Goal: Transaction & Acquisition: Purchase product/service

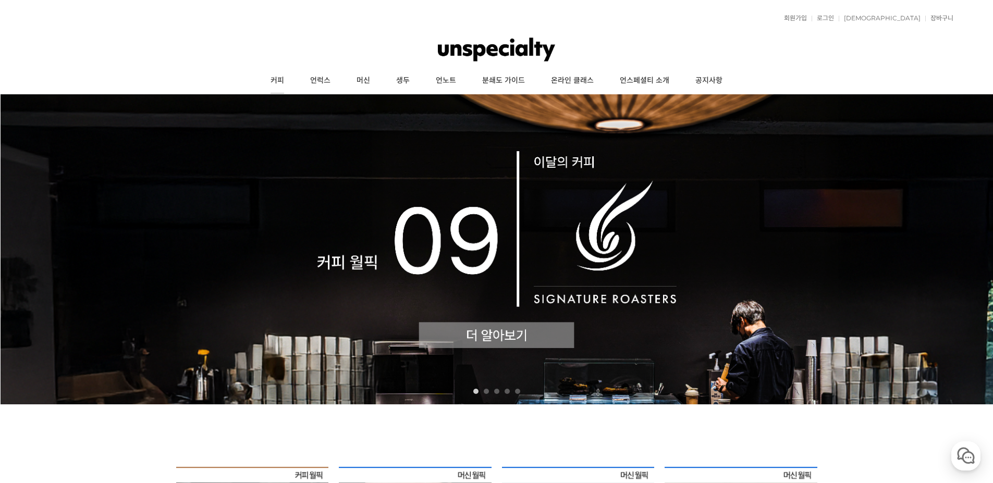
click at [283, 79] on link "커피" at bounding box center [277, 81] width 40 height 26
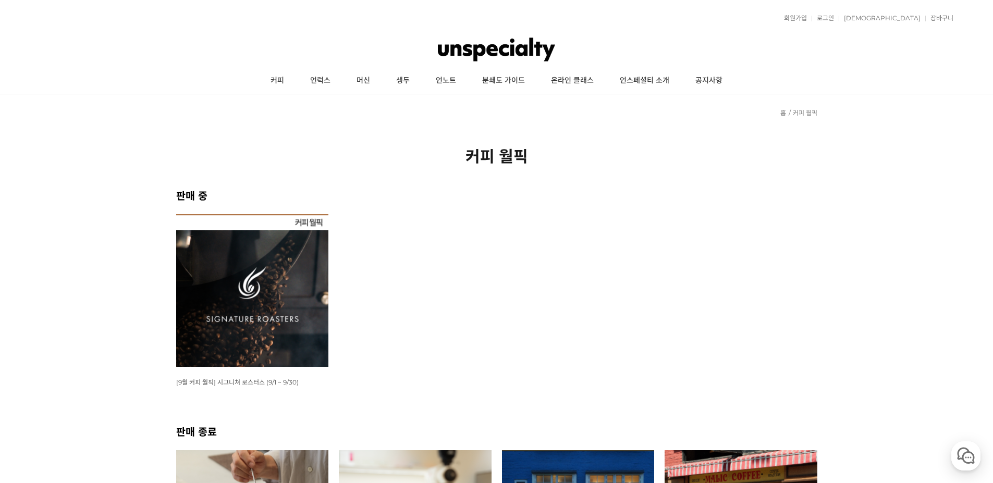
click at [270, 294] on img at bounding box center [252, 290] width 153 height 153
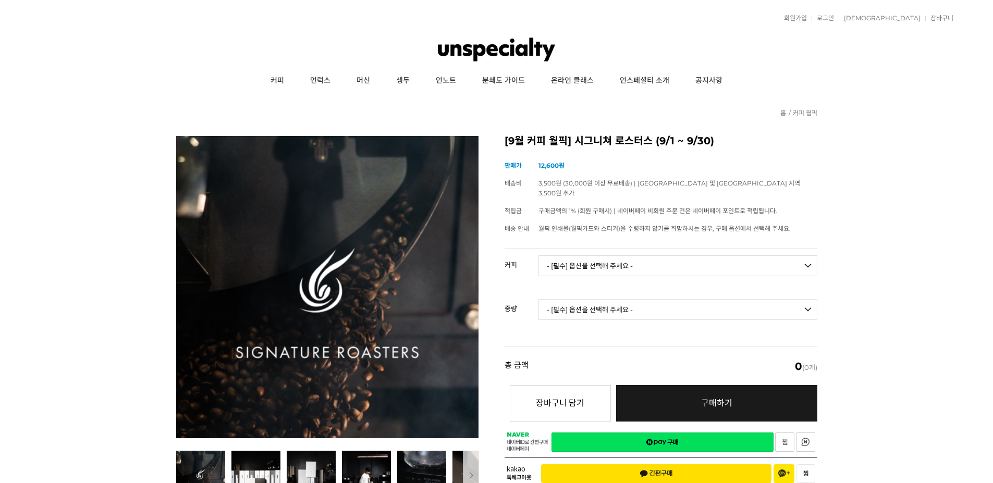
drag, startPoint x: 579, startPoint y: 255, endPoint x: 581, endPoint y: 279, distance: 24.1
click at [579, 255] on select "- [필수] 옵션을 선택해 주세요 - ------------------- 언스페셜티 분쇄도 가이드 종이(주문 1건당 최대 1개 제공) 월픽 인…" at bounding box center [677, 265] width 279 height 21
click at [179, 218] on img at bounding box center [327, 287] width 302 height 302
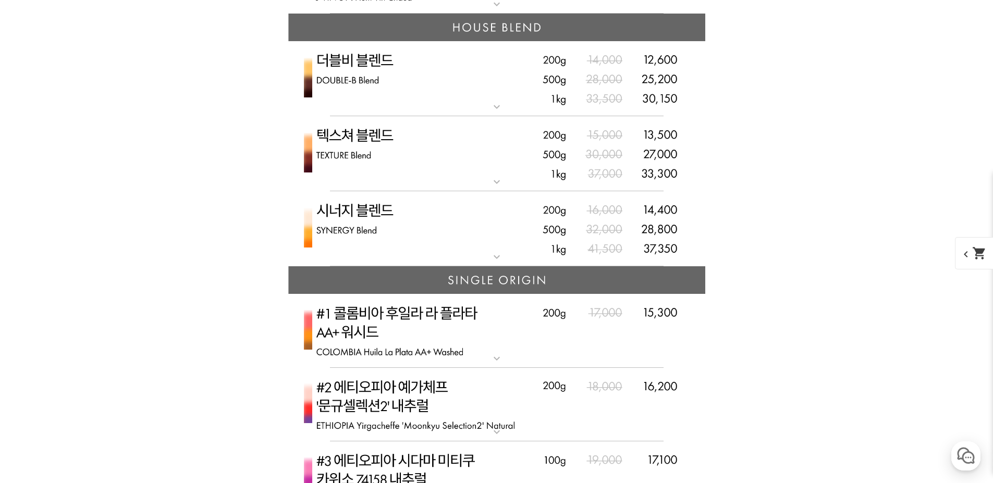
scroll to position [2709, 0]
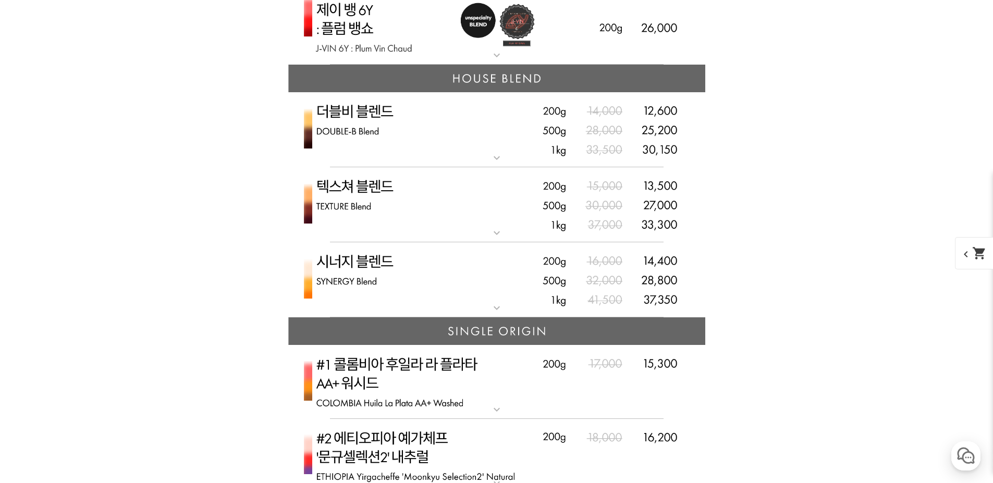
click at [464, 142] on img at bounding box center [496, 130] width 417 height 76
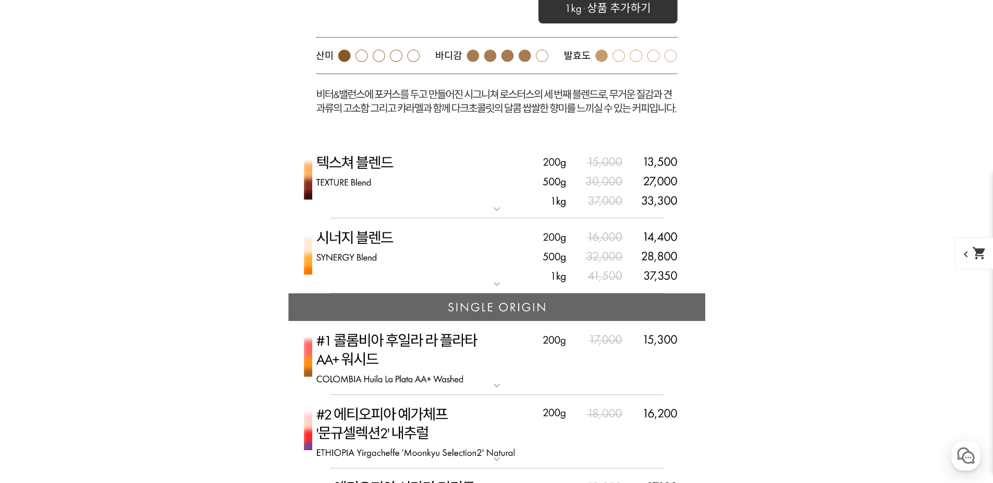
scroll to position [3231, 0]
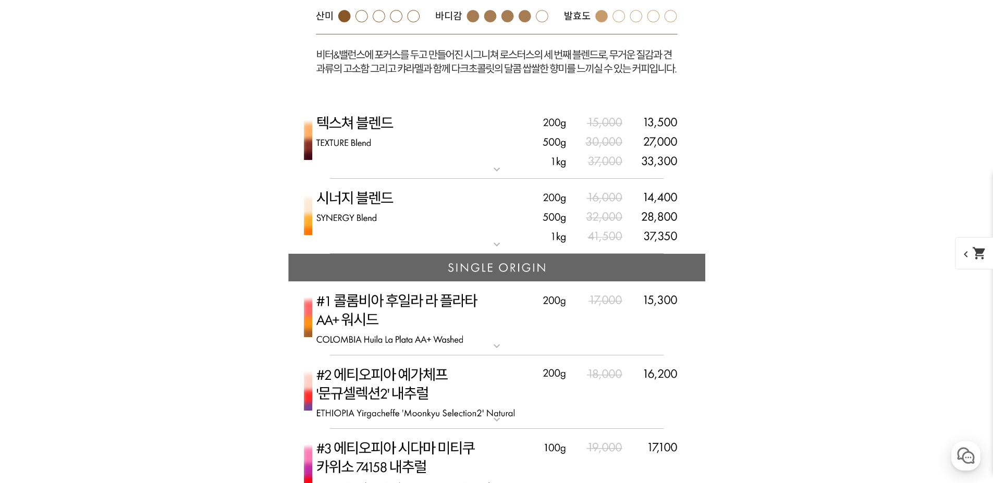
click at [459, 155] on img at bounding box center [496, 142] width 417 height 76
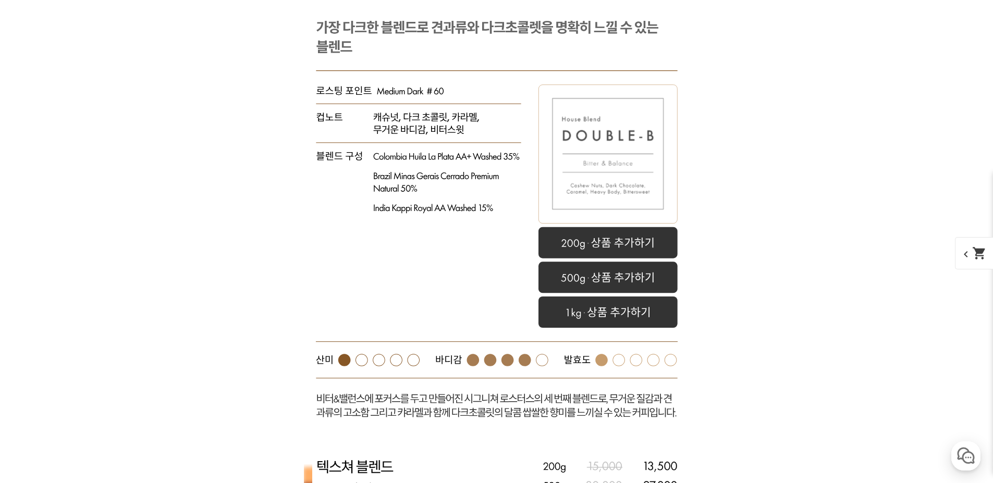
scroll to position [2866, 0]
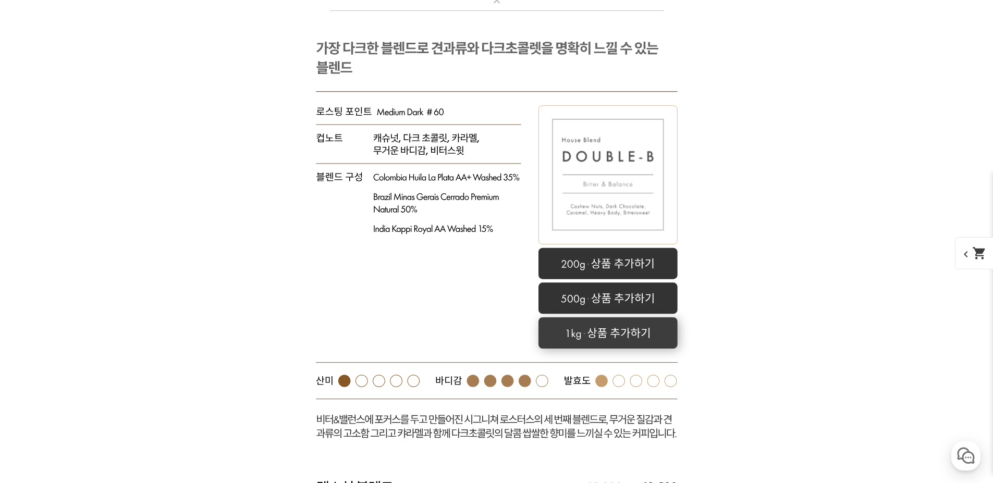
click at [564, 327] on rect at bounding box center [607, 332] width 139 height 31
select select "더블비 블렌드"
select select "1kg"
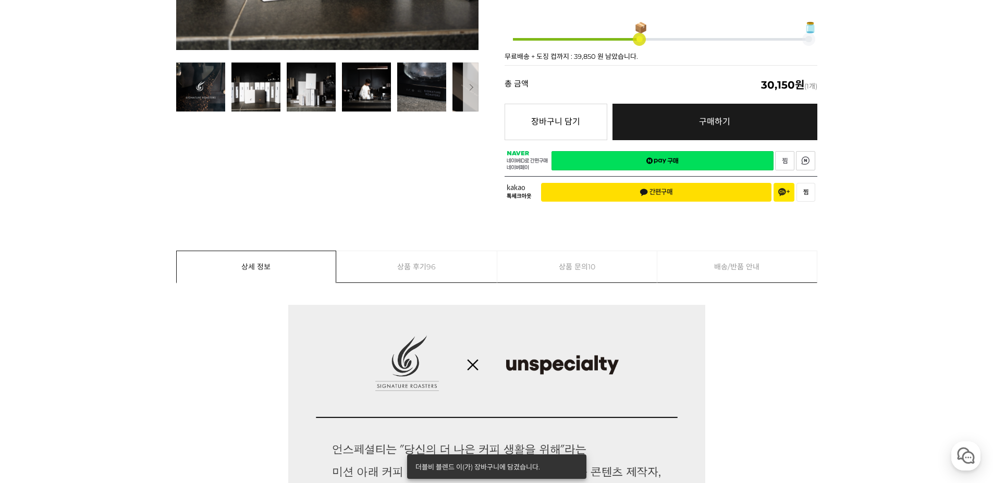
scroll to position [0, 0]
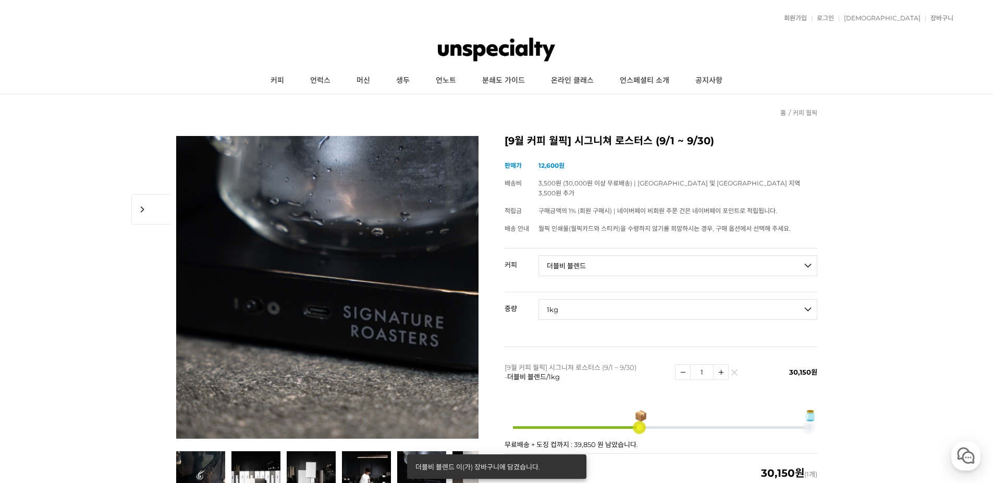
select select "*"
click at [607, 256] on select "- [필수] 옵션을 선택해 주세요 - ------------------- 언스페셜티 분쇄도 가이드 종이(주문 1건당 최대 1개 제공) 월픽 인…" at bounding box center [677, 265] width 279 height 21
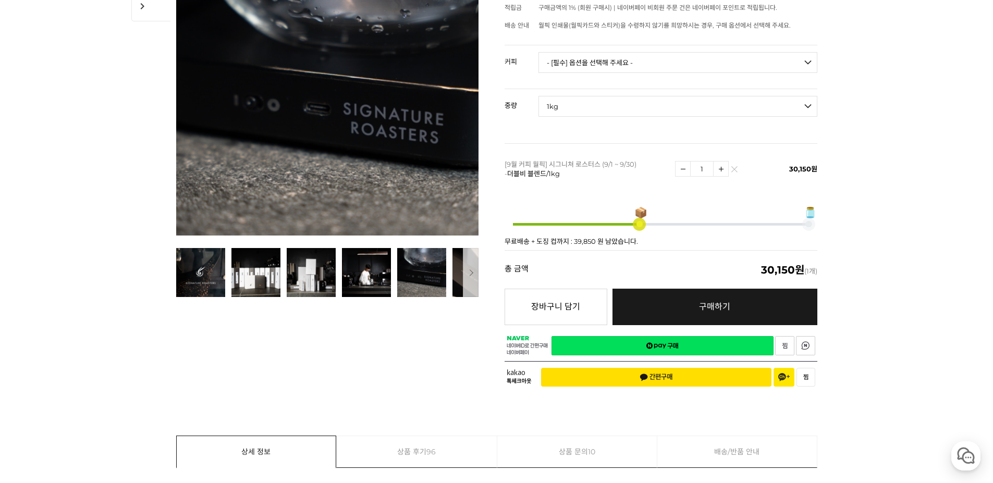
scroll to position [208, 0]
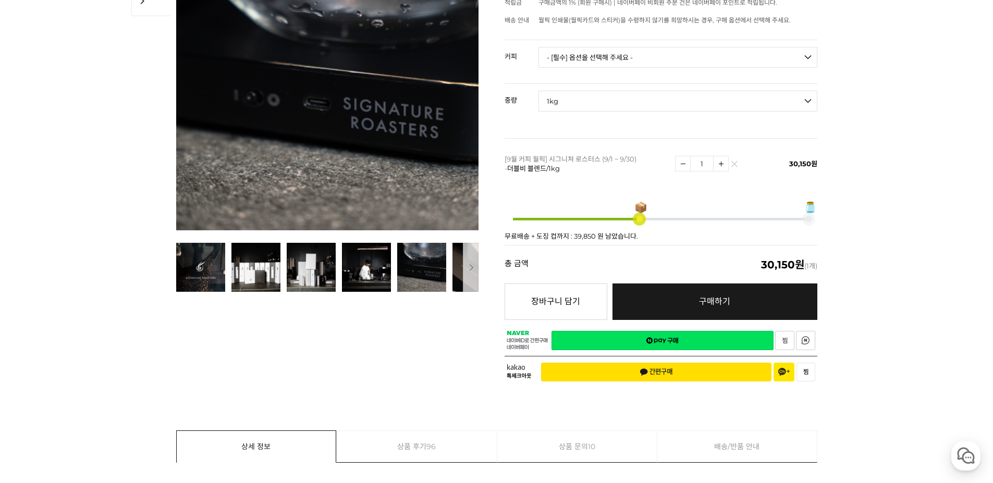
drag, startPoint x: 578, startPoint y: 225, endPoint x: 592, endPoint y: 229, distance: 14.8
click at [590, 228] on span at bounding box center [638, 218] width 121 height 121
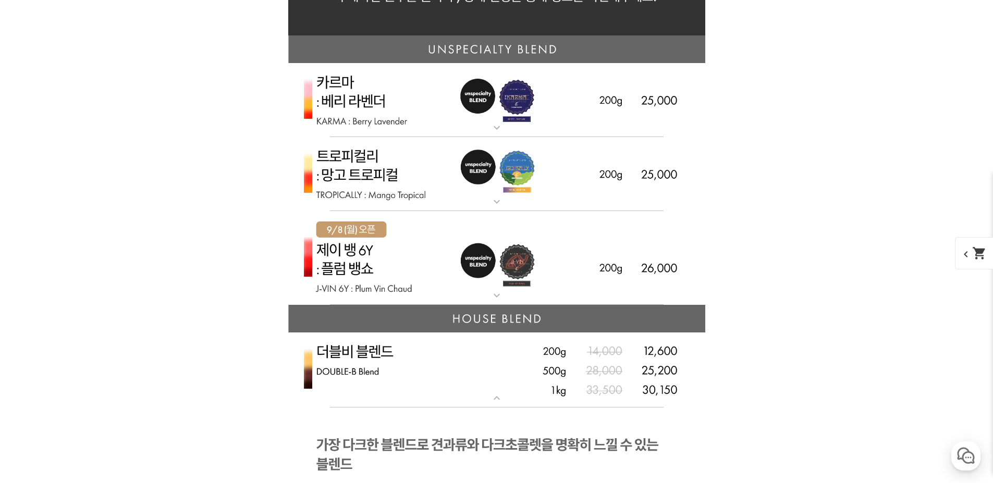
scroll to position [2466, 0]
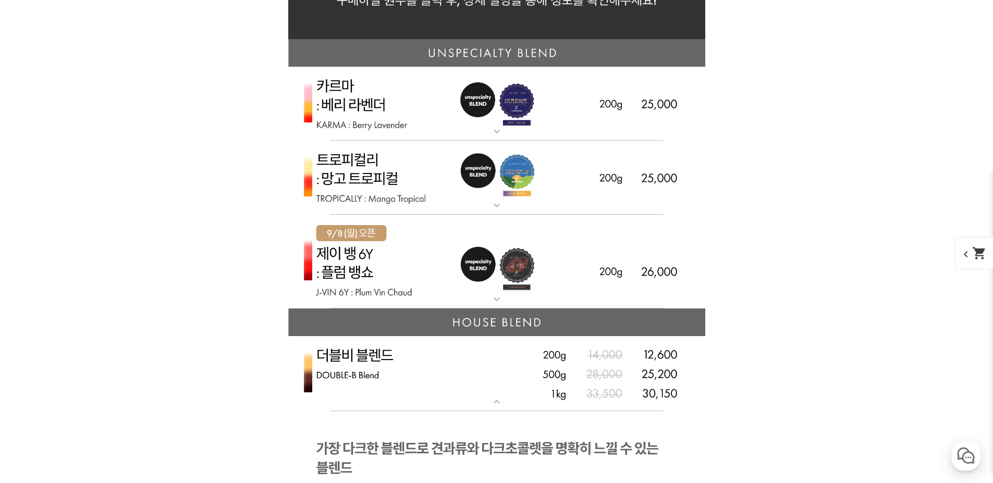
click at [513, 196] on img at bounding box center [496, 178] width 417 height 75
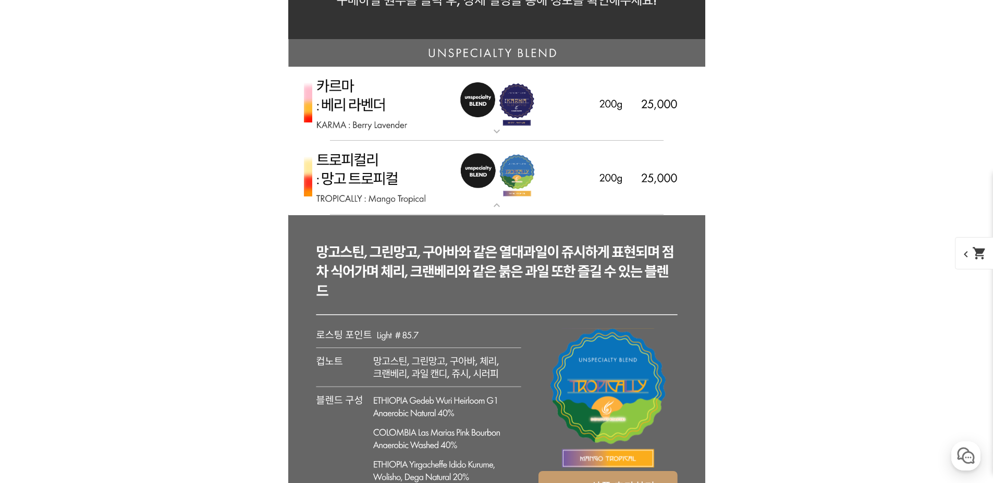
click at [499, 122] on img at bounding box center [496, 104] width 417 height 75
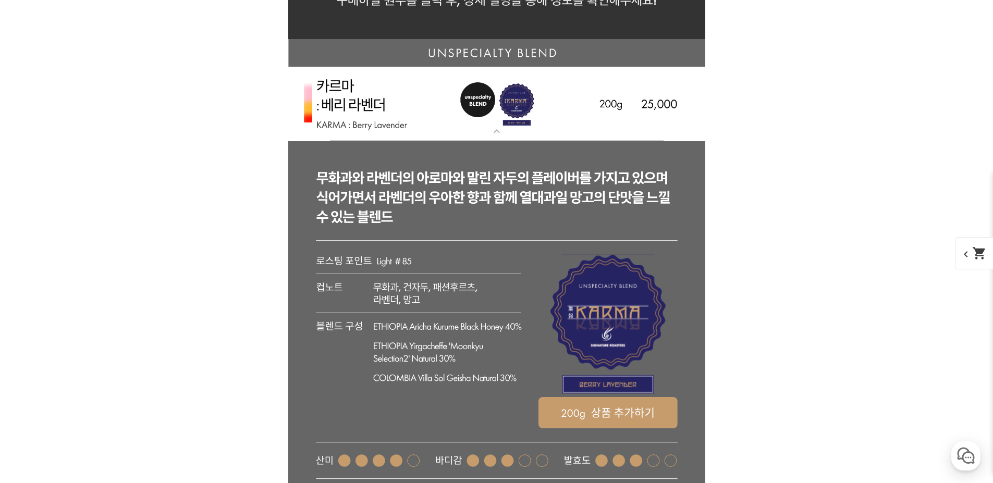
click at [521, 114] on img at bounding box center [496, 104] width 417 height 75
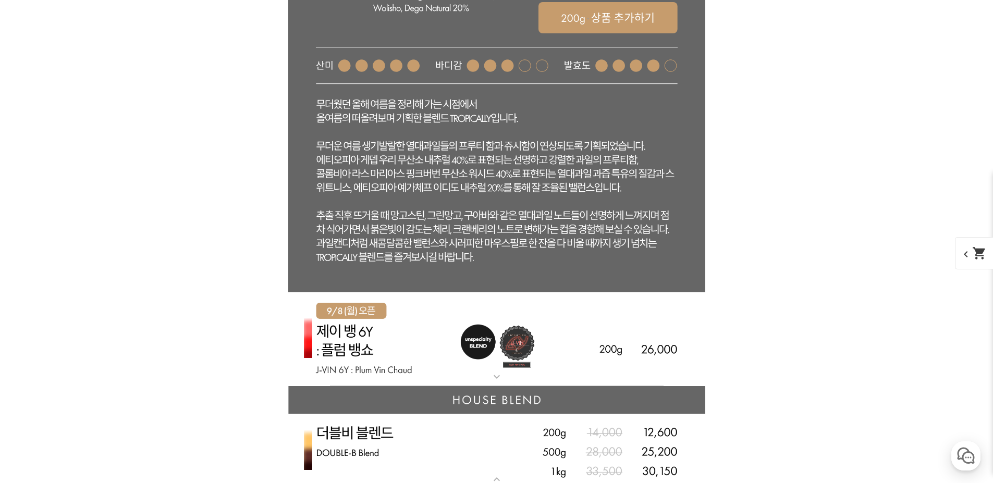
click at [483, 319] on img at bounding box center [496, 339] width 417 height 94
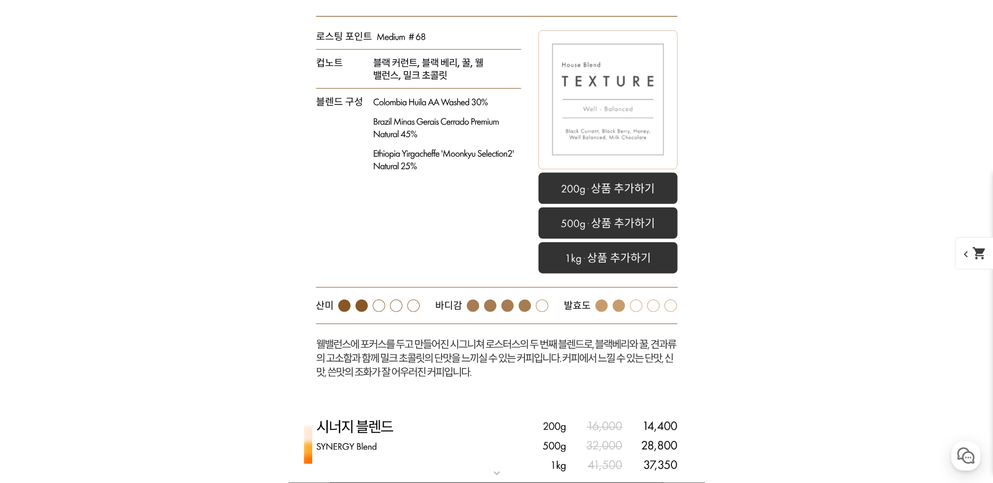
scroll to position [4446, 0]
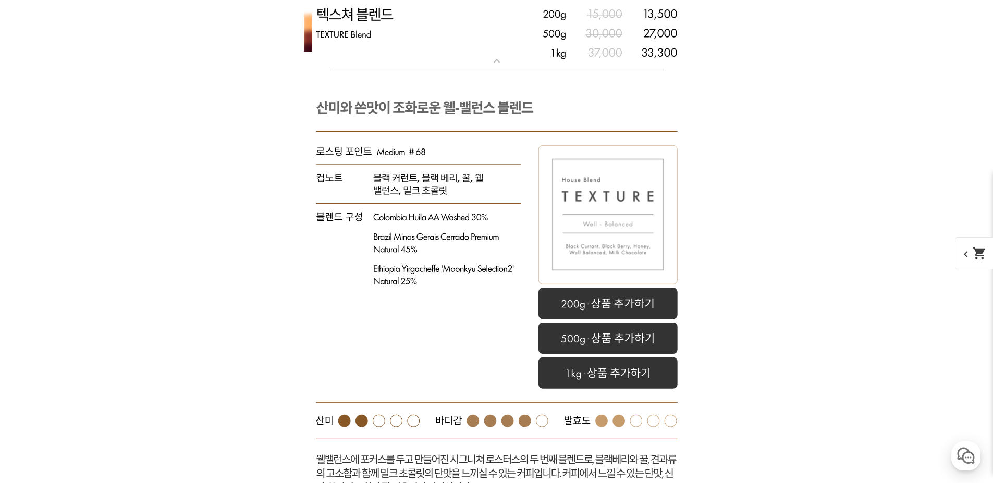
drag, startPoint x: 647, startPoint y: 264, endPoint x: 897, endPoint y: 228, distance: 252.7
click at [897, 228] on div "뒤로가기 현재 위치 홈 커피 월픽 상품 상세 정보 이전 다음" at bounding box center [496, 184] width 993 height 9072
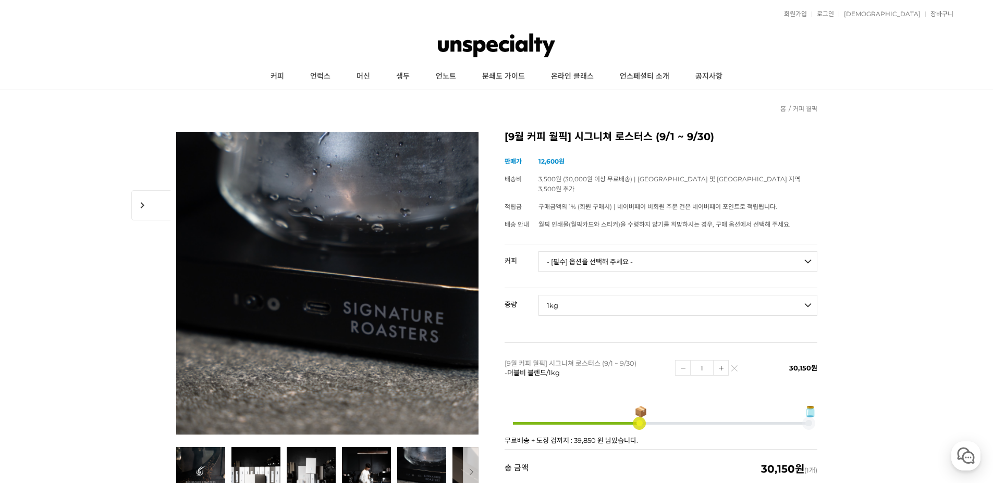
scroll to position [0, 0]
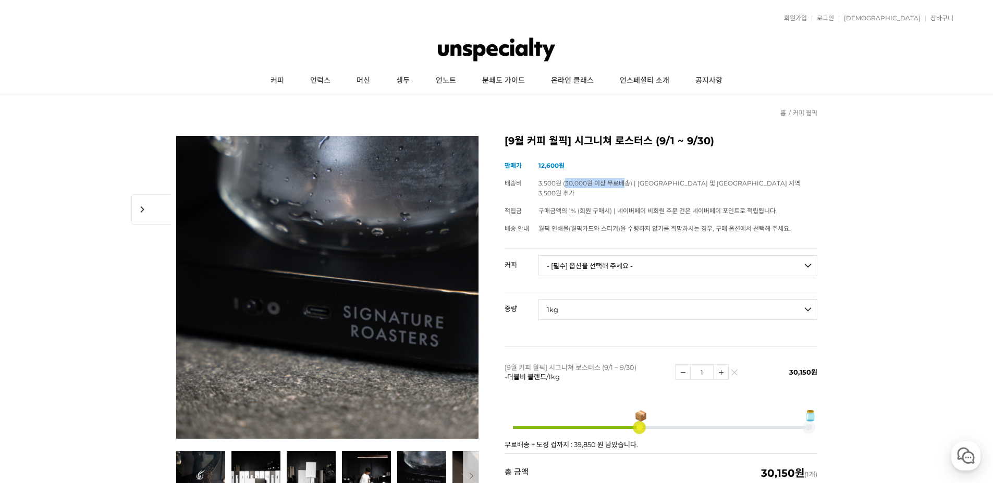
drag, startPoint x: 564, startPoint y: 182, endPoint x: 624, endPoint y: 181, distance: 59.4
click at [624, 181] on span "3,500원 (30,000원 이상 무료배송) | 제주도 및 도서산간 지역 3,500원 추가" at bounding box center [669, 188] width 262 height 18
click at [813, 203] on td "구매금액의 1% (회원 구매시) | 네이버페이 비회원 주문 건은 네이버페이 포인트로 적립됩니다." at bounding box center [677, 211] width 279 height 18
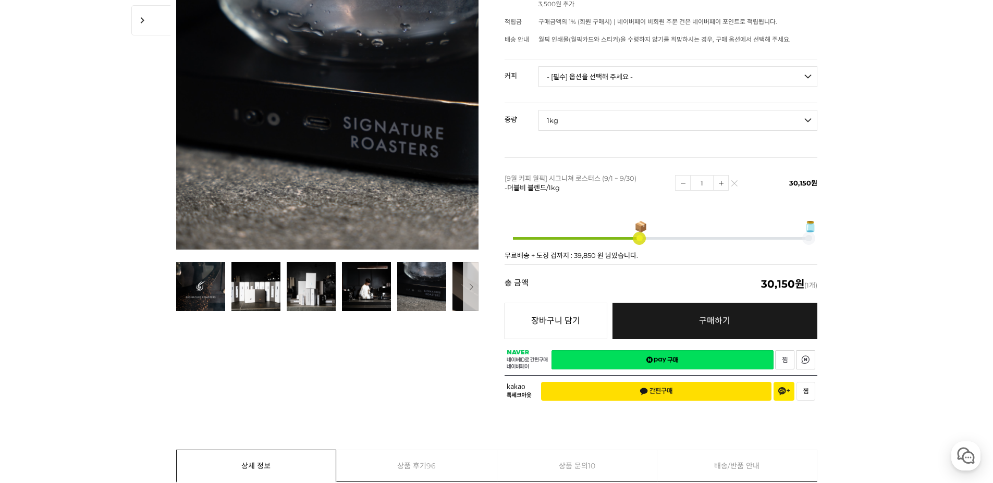
scroll to position [208, 0]
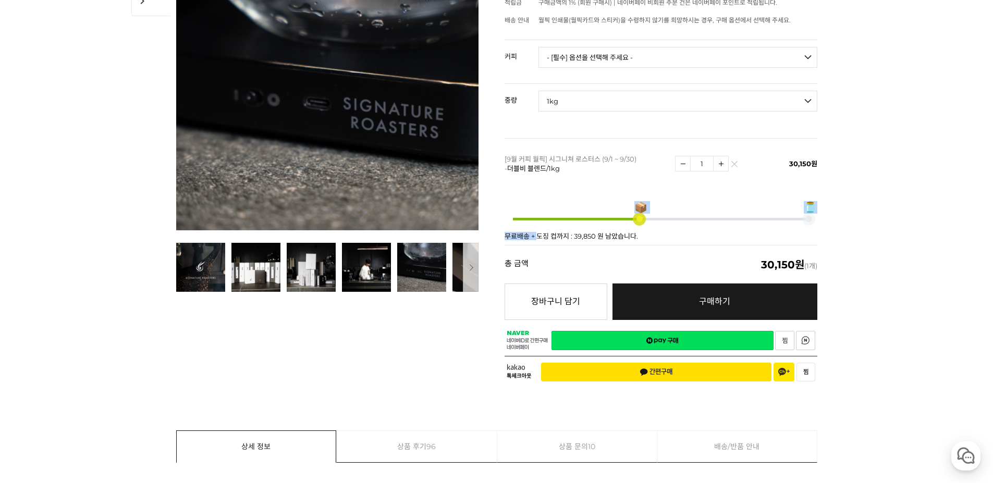
drag, startPoint x: 538, startPoint y: 228, endPoint x: 571, endPoint y: 229, distance: 32.8
click at [571, 229] on div "📦 🫙 무료배송 + 도징 컵까지 : 39,850 원 남았습니다." at bounding box center [660, 217] width 313 height 56
click at [557, 229] on div "📦 🫙 무료배송 + 도징 컵까지 : 39,850 원 남았습니다." at bounding box center [660, 217] width 313 height 56
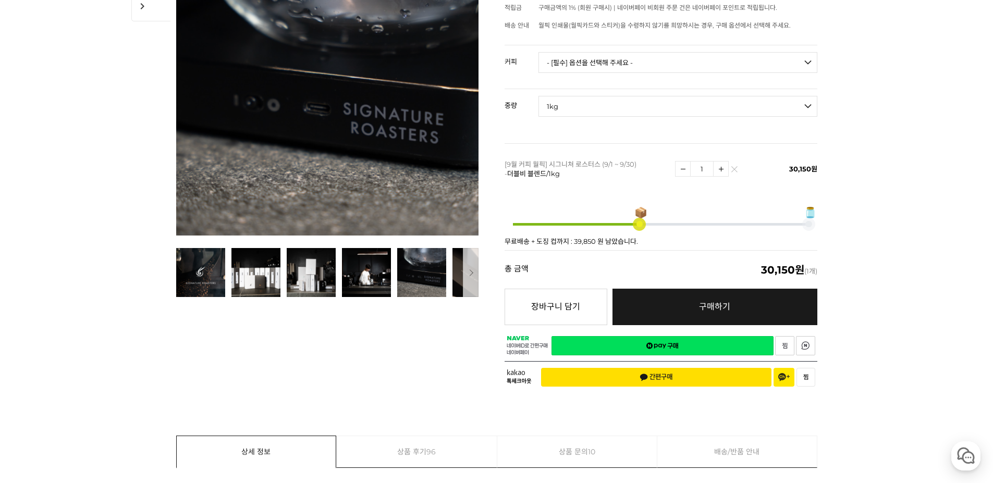
scroll to position [261, 0]
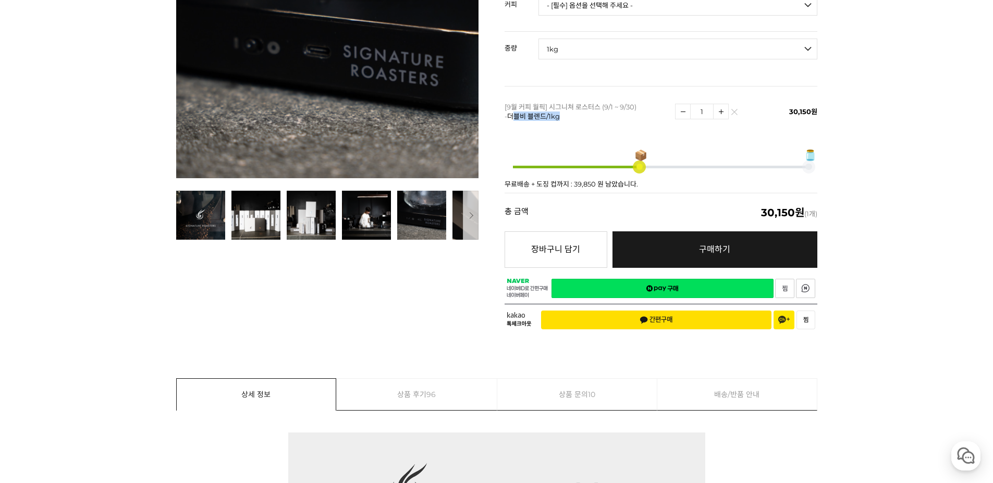
drag, startPoint x: 512, startPoint y: 105, endPoint x: 586, endPoint y: 108, distance: 74.1
click at [586, 108] on p "[9월 커피 월픽] 시그니쳐 로스터스 (9/1 ~ 9/30) - 더블비 블렌드/1kg" at bounding box center [586, 111] width 165 height 19
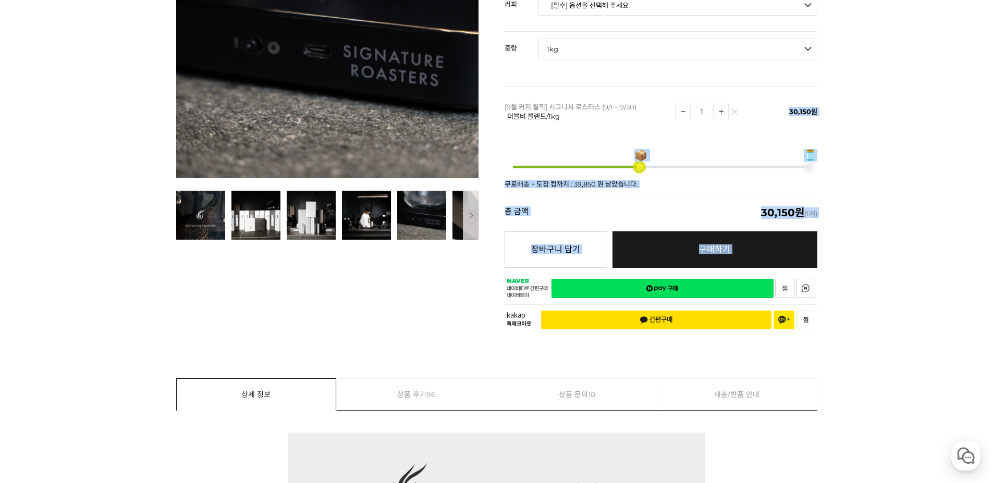
drag, startPoint x: 785, startPoint y: 102, endPoint x: 838, endPoint y: 106, distance: 53.9
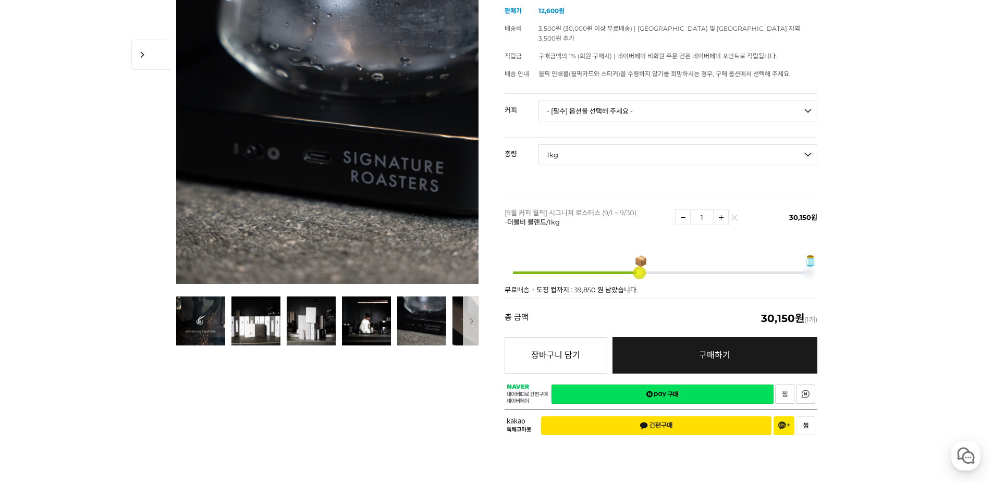
scroll to position [156, 0]
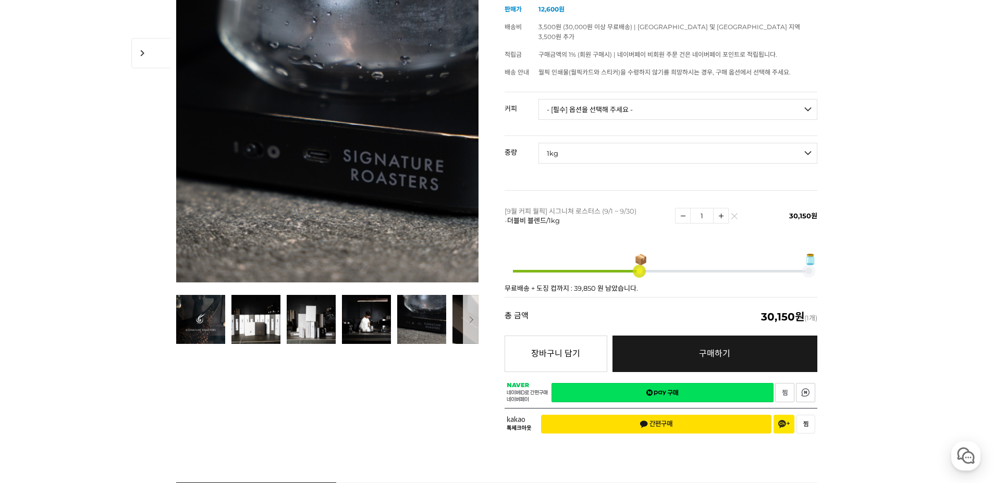
click at [575, 99] on select "- [필수] 옵션을 선택해 주세요 - ------------------- 언스페셜티 분쇄도 가이드 종이(주문 1건당 최대 1개 제공) 월픽 인…" at bounding box center [677, 109] width 279 height 21
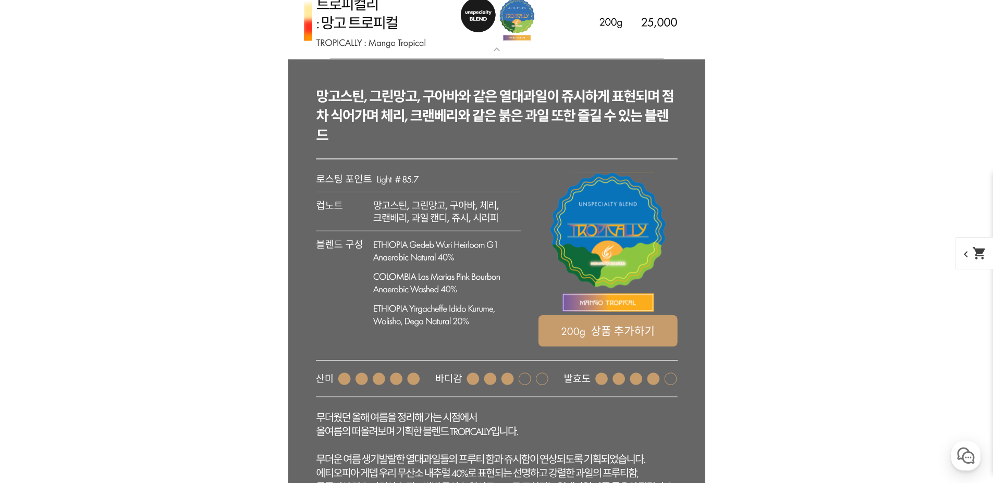
scroll to position [2622, 0]
drag, startPoint x: 425, startPoint y: 311, endPoint x: 194, endPoint y: 300, distance: 231.1
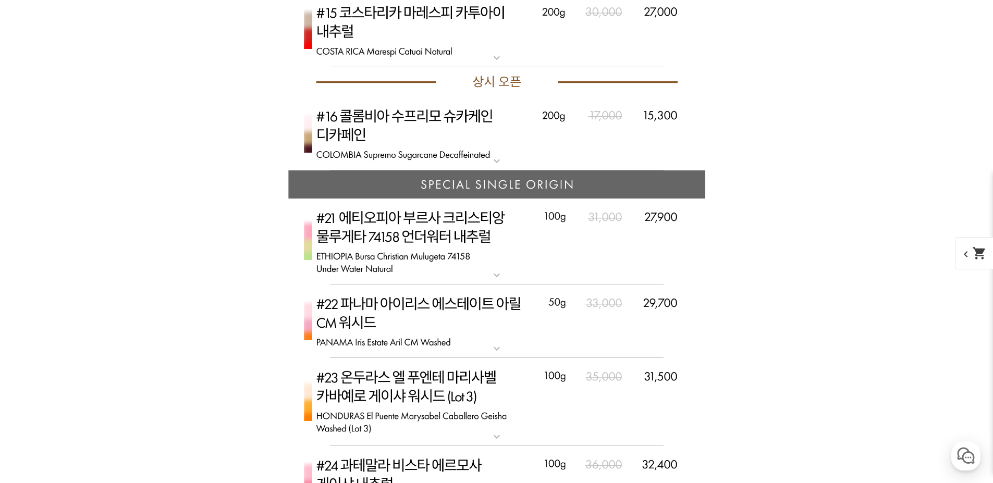
scroll to position [6113, 0]
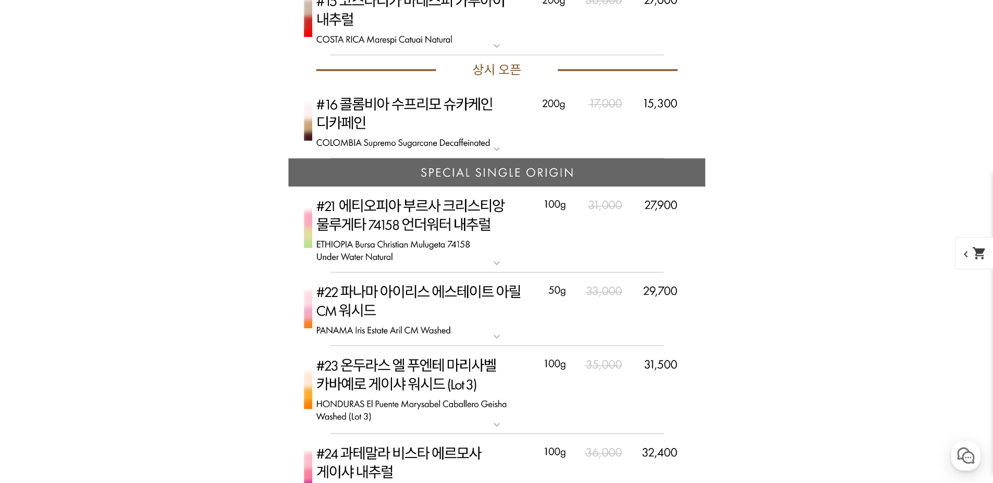
click at [461, 105] on img at bounding box center [496, 122] width 417 height 74
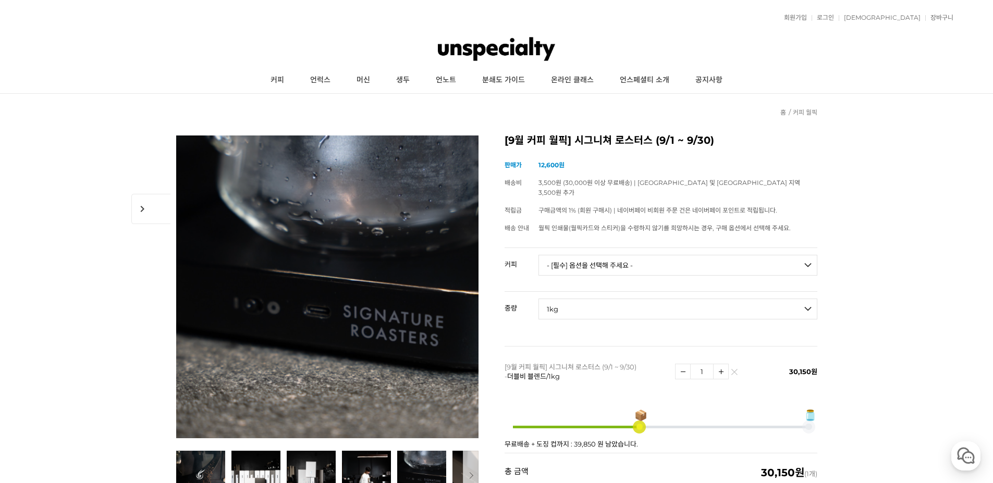
scroll to position [0, 0]
click at [807, 16] on link "회원가입" at bounding box center [792, 18] width 28 height 6
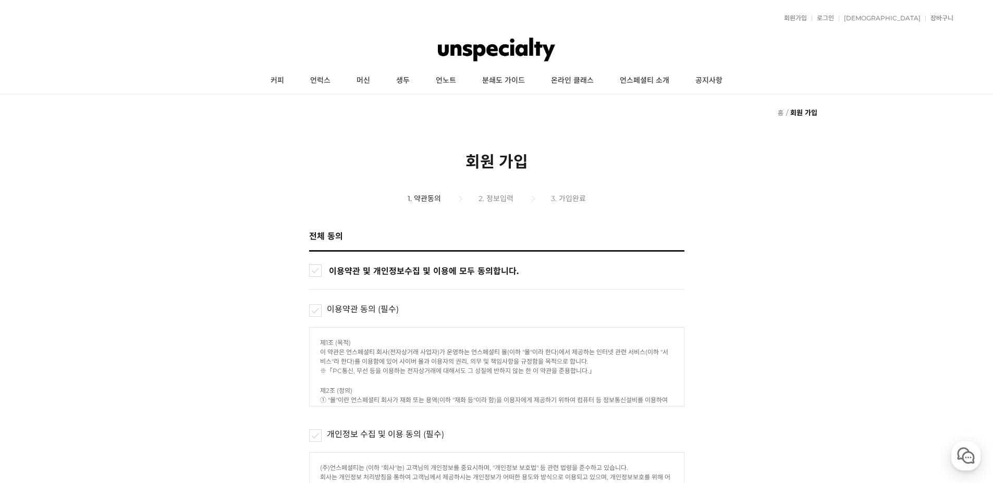
click at [313, 263] on div "전체 동의 이용약관 및 개인정보수집 및 이용, 쇼핑정보 수신(선택)에 모두 동의합니다. 이용약관 및 개인정보수집 및 이용에 모두 동의합니다." at bounding box center [496, 259] width 375 height 60
click at [313, 268] on input "이용약관 및 개인정보수집 및 이용, 쇼핑정보 수신(선택)에 모두 동의합니다." at bounding box center [315, 270] width 13 height 13
checkbox input "true"
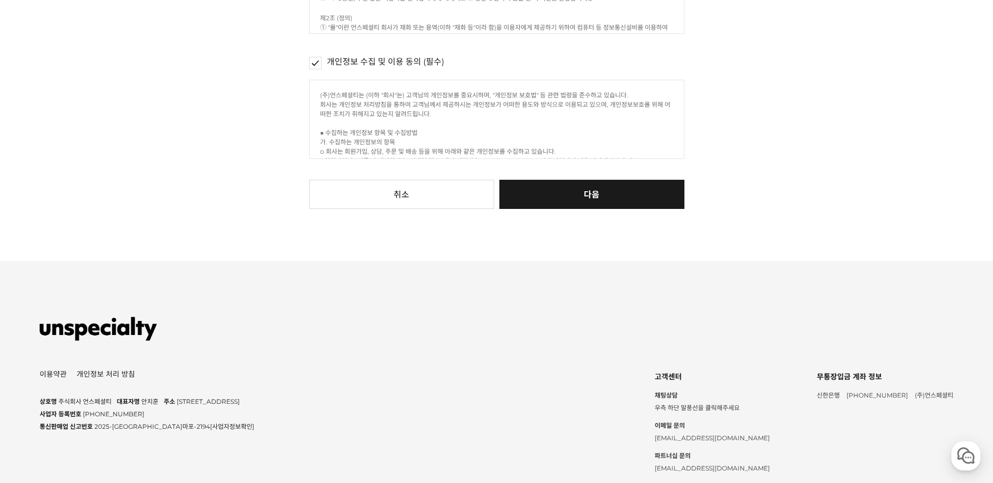
scroll to position [417, 0]
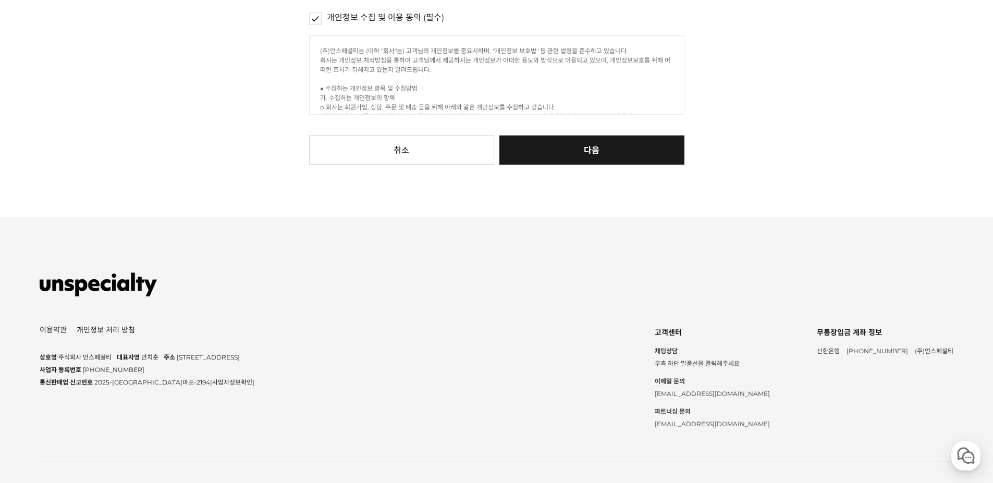
click at [553, 142] on button "다음" at bounding box center [591, 149] width 185 height 29
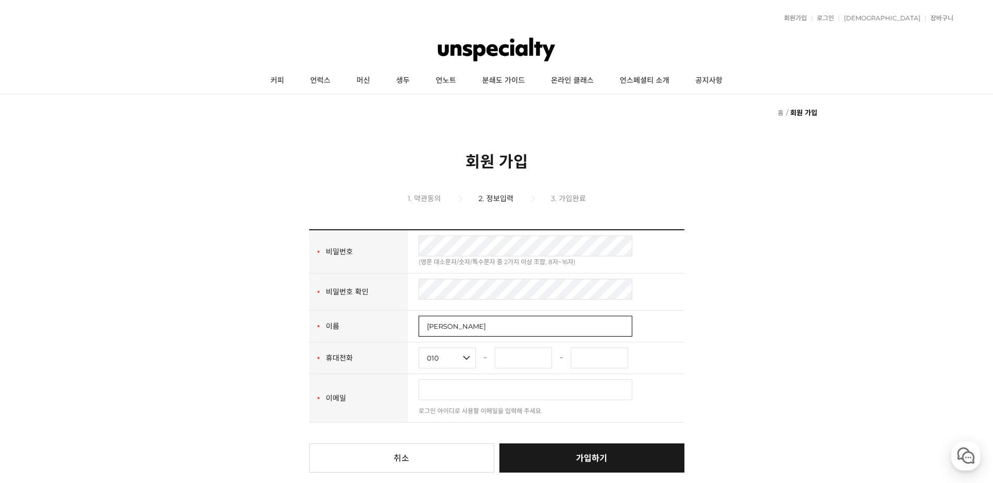
type input "[PERSON_NAME]"
type input "3063"
click at [596, 354] on input "2241" at bounding box center [599, 358] width 57 height 21
type input "2251"
type input "ㅊ"
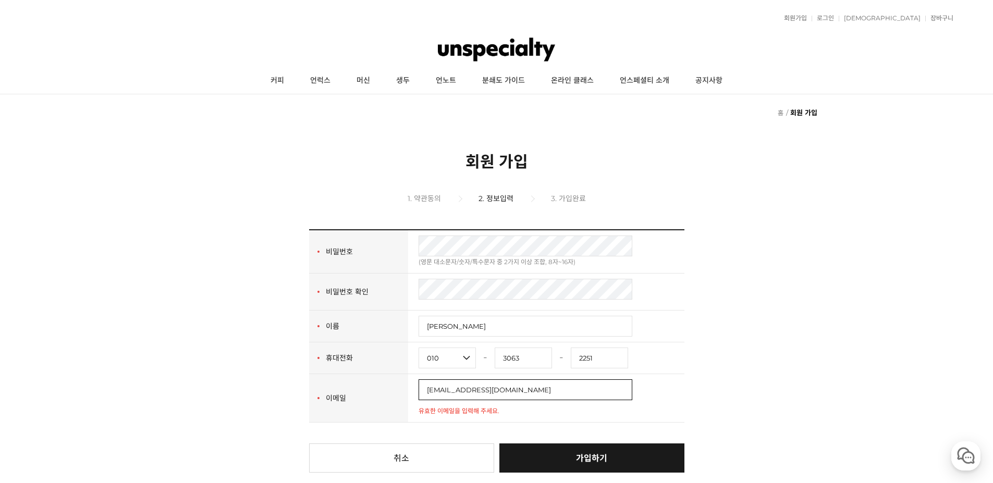
type input "chrisclay221210@gmail.com"
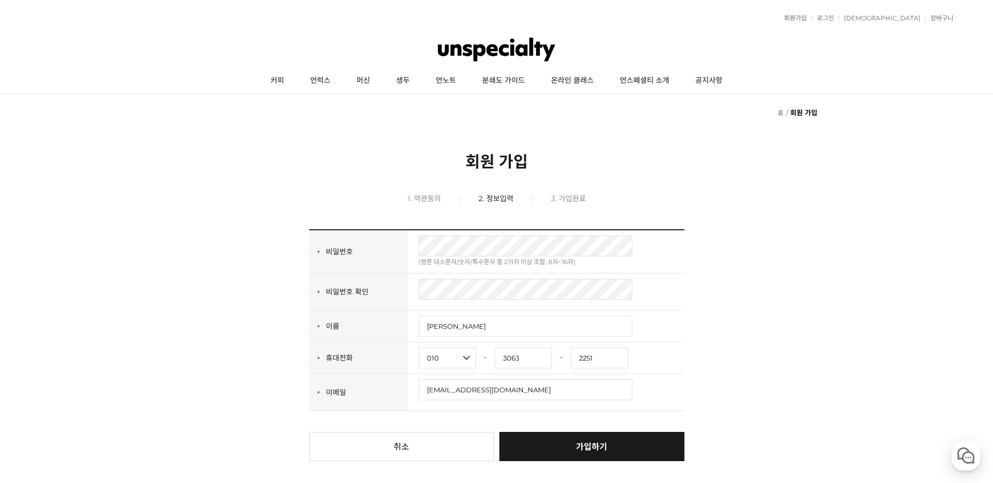
click at [750, 421] on form "회원인증 회원가입 회원구분 개인회원 사업자회원 사업자구분 회원인증 법인명 법인번호 - 중복확인 이름(Name) 중복확인 회사는 회원의 본인확인…" at bounding box center [496, 345] width 993 height 232
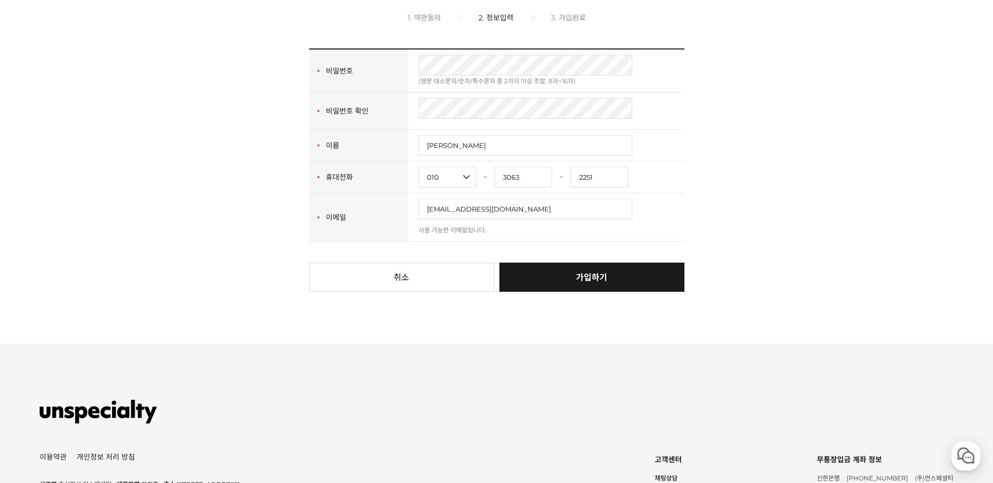
scroll to position [208, 0]
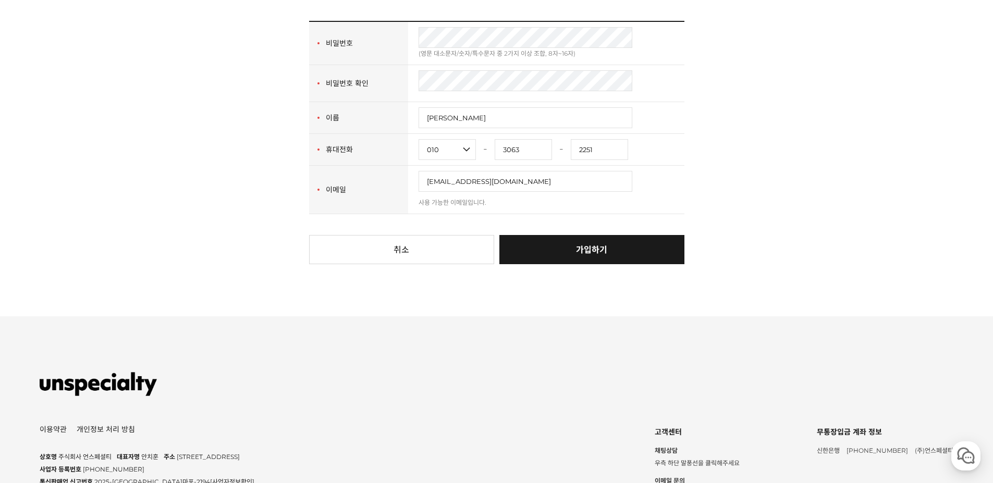
click at [604, 247] on link "가입하기" at bounding box center [591, 249] width 185 height 29
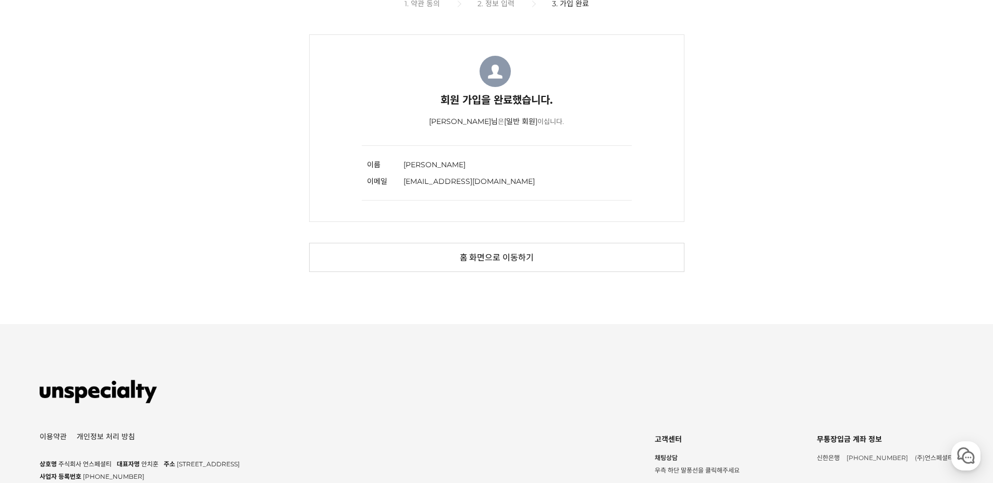
scroll to position [208, 0]
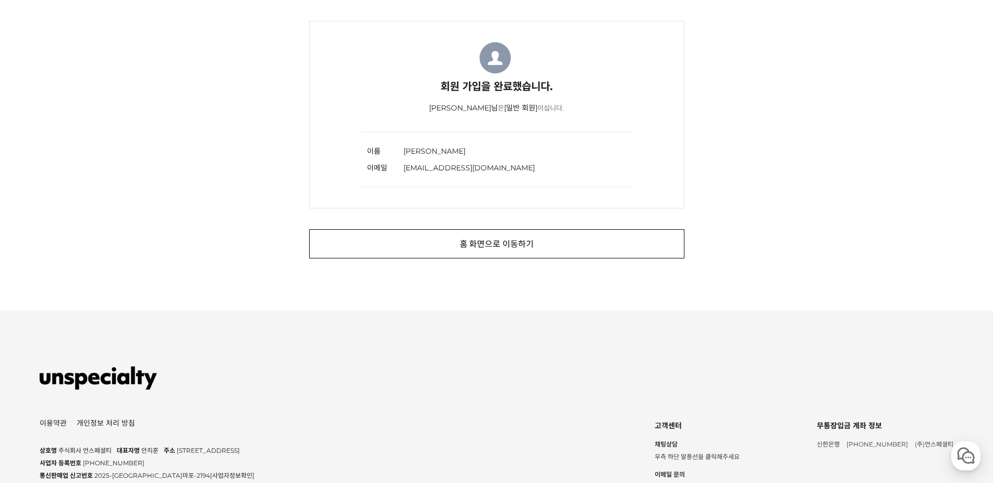
click at [478, 254] on link "홈 화면으로 이동하기" at bounding box center [496, 243] width 375 height 29
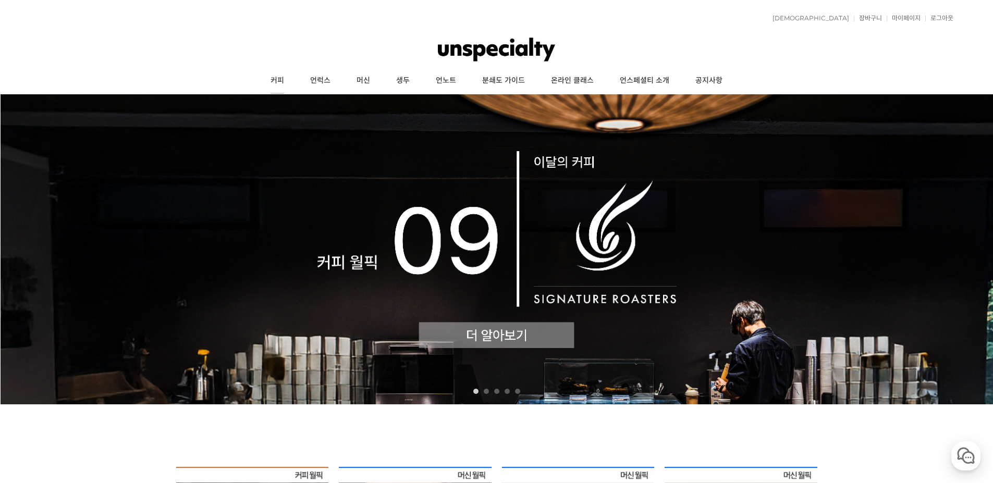
click at [283, 79] on link "커피" at bounding box center [277, 81] width 40 height 26
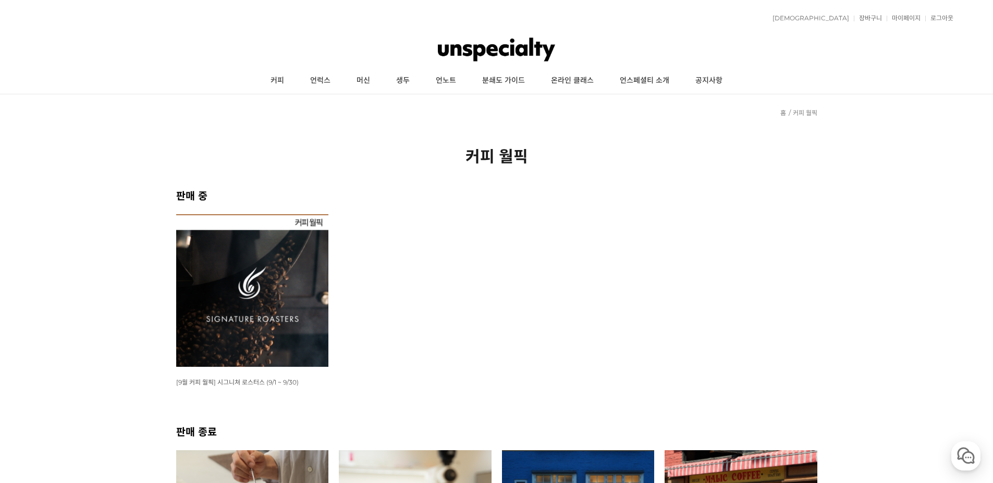
click at [241, 303] on img at bounding box center [252, 290] width 153 height 153
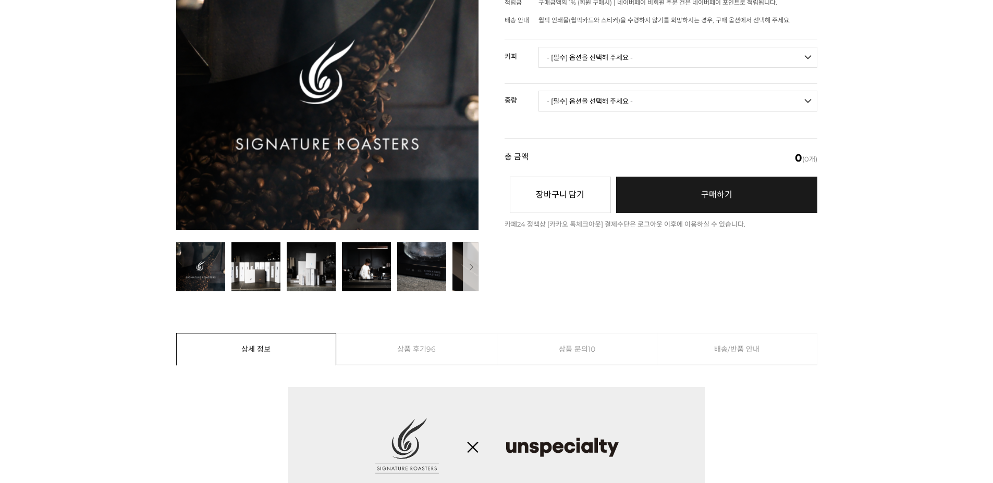
click at [562, 47] on select "- [필수] 옵션을 선택해 주세요 - ------------------- 언스페셜티 분쇄도 가이드 종이(주문 1건당 최대 1개 제공) 월픽 인…" at bounding box center [677, 57] width 279 height 21
click at [592, 49] on select "- [필수] 옵션을 선택해 주세요 - ------------------- 언스페셜티 분쇄도 가이드 종이(주문 1건당 최대 1개 제공) 월픽 인…" at bounding box center [677, 57] width 279 height 21
select select "텍스쳐 블렌드"
click at [538, 47] on select "- [필수] 옵션을 선택해 주세요 - ------------------- 언스페셜티 분쇄도 가이드 종이(주문 1건당 최대 1개 제공) 월픽 인…" at bounding box center [677, 57] width 279 height 21
click at [601, 91] on select "- [필수] 옵션을 선택해 주세요 - ------------------- 200g 500g 1kg" at bounding box center [677, 101] width 279 height 21
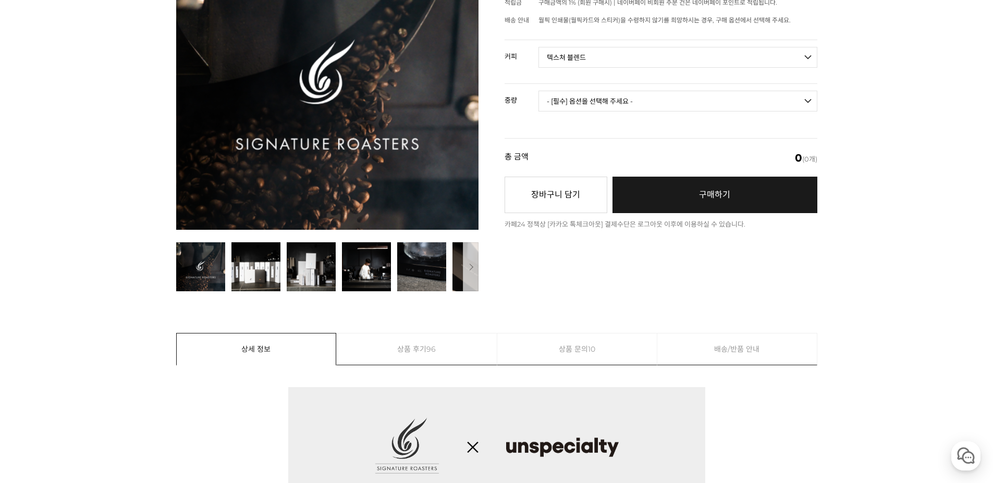
select select "1kg"
click at [538, 91] on select "- [필수] 옵션을 선택해 주세요 - ------------------- 200g 500g 1kg" at bounding box center [677, 101] width 279 height 21
select select "*"
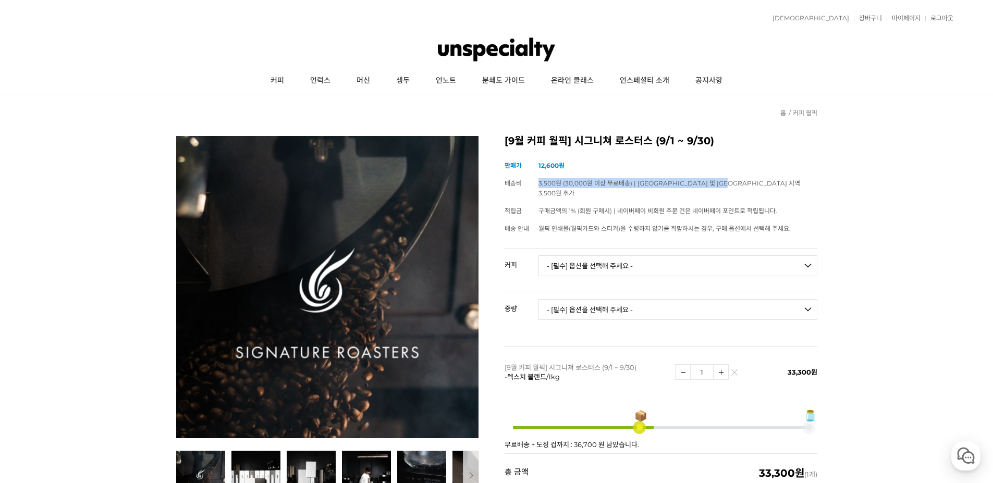
drag, startPoint x: 534, startPoint y: 180, endPoint x: 755, endPoint y: 178, distance: 220.9
click at [755, 178] on tr "배송비 3,500원 (30,000원 이상 무료배송) | 제주도 및 도서산간 지역 3,500원 추가" at bounding box center [660, 189] width 313 height 28
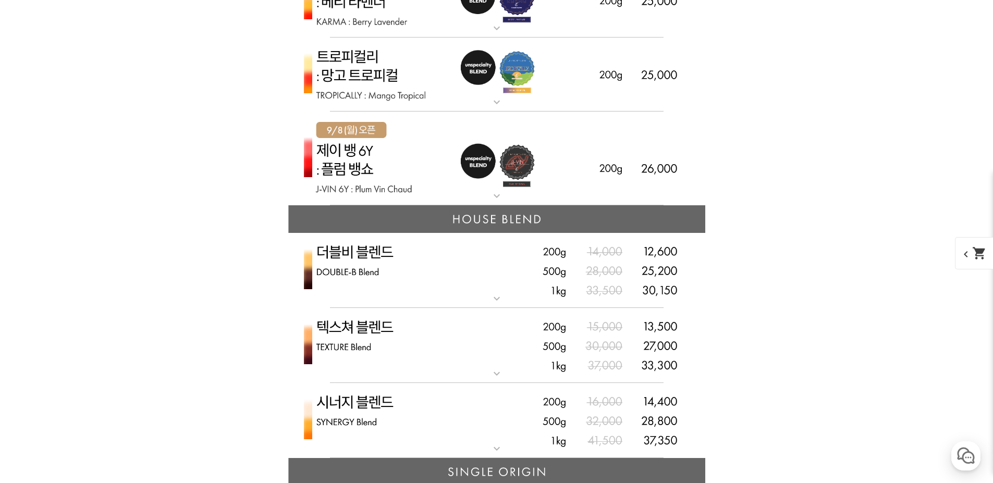
scroll to position [2676, 0]
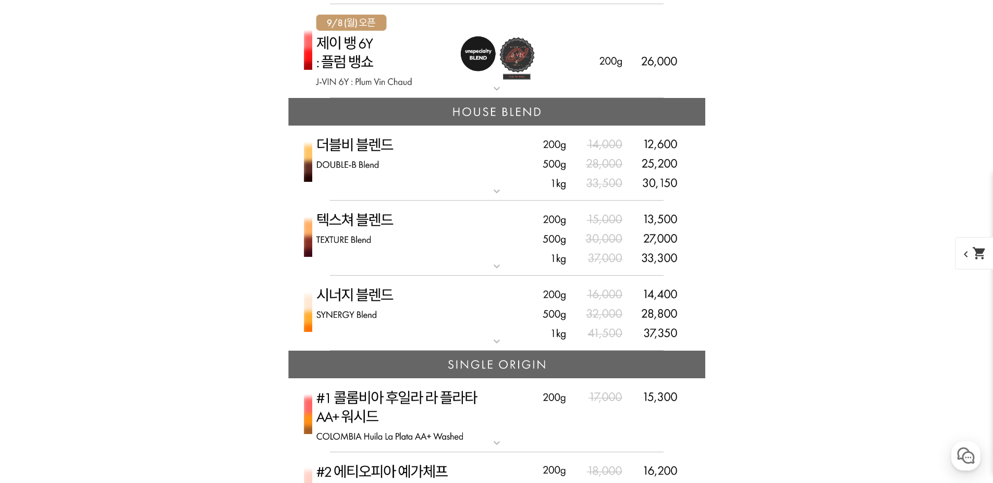
click at [491, 247] on img at bounding box center [496, 239] width 417 height 76
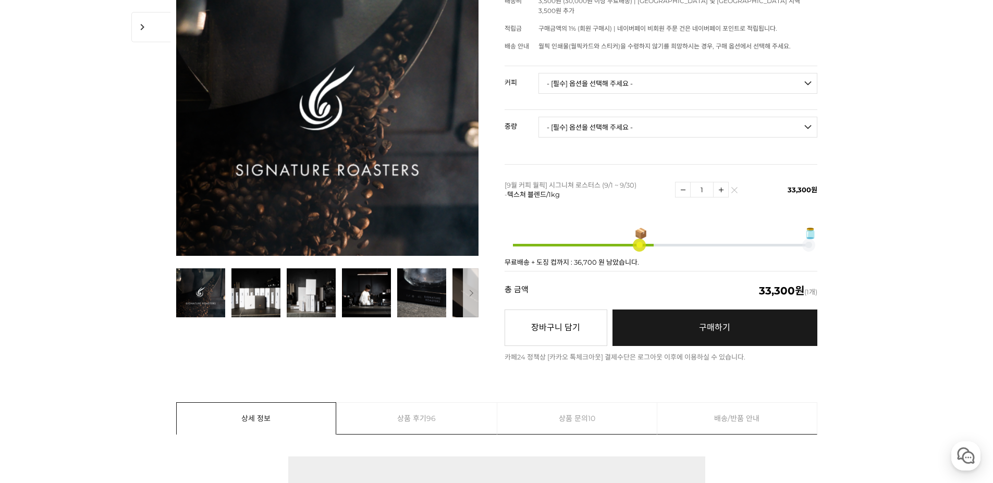
scroll to position [208, 0]
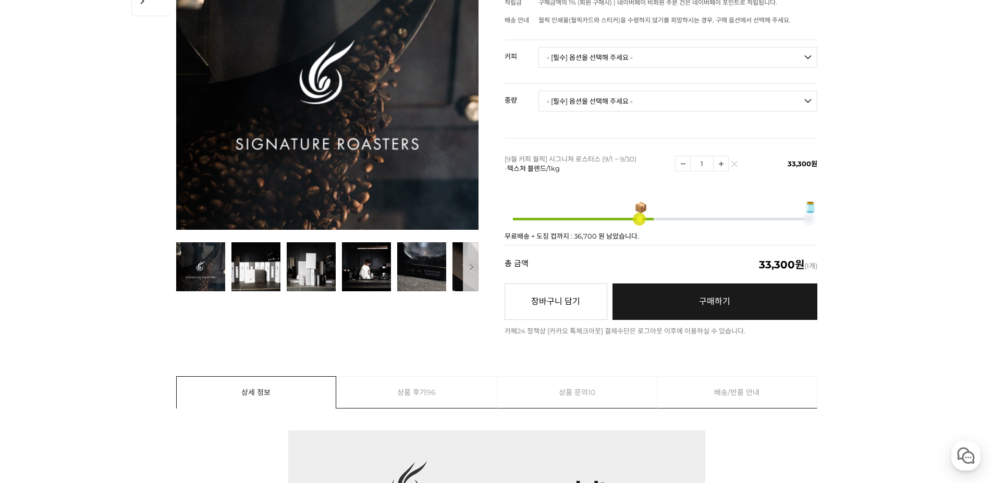
click at [683, 288] on link "구매하기 예약주문 REGULAR DELIVERY" at bounding box center [714, 301] width 205 height 36
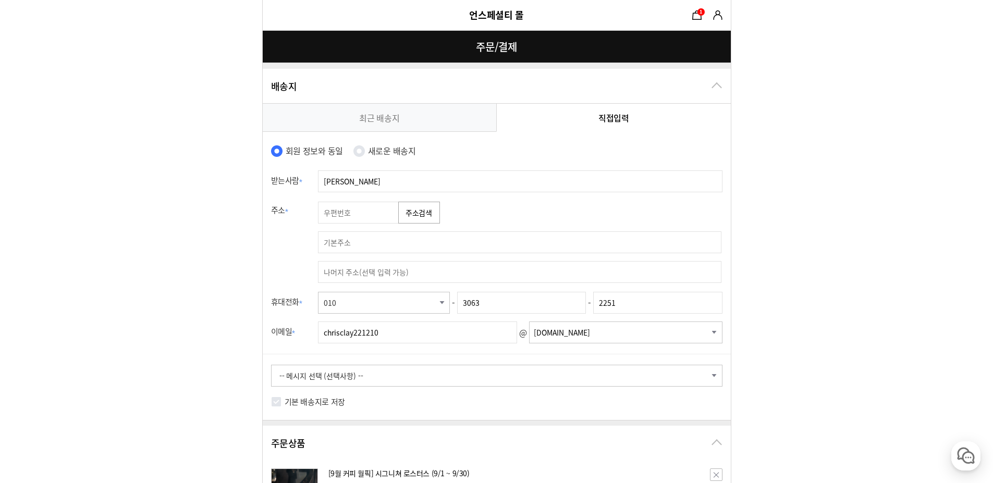
click at [411, 220] on button "주소검색" at bounding box center [419, 213] width 42 height 22
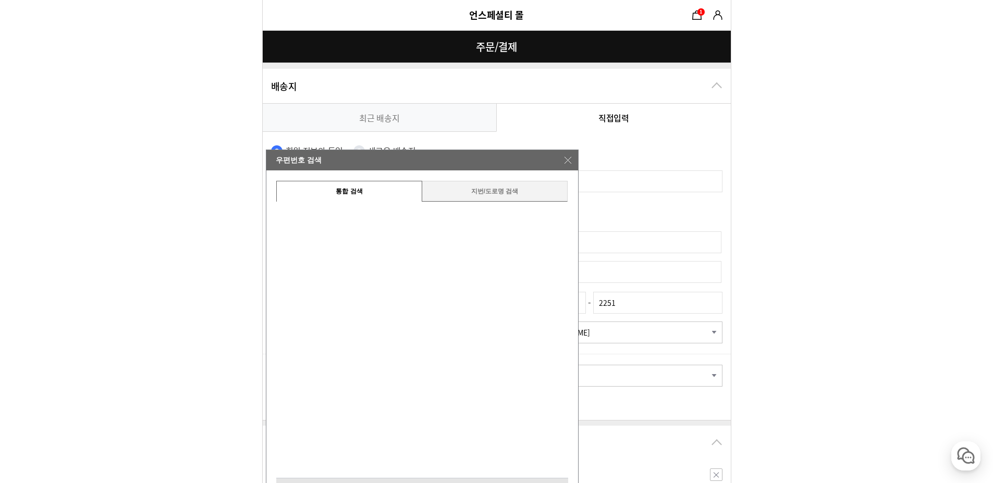
type input "05698"
type input "[STREET_ADDRESS] 헬리오시티"
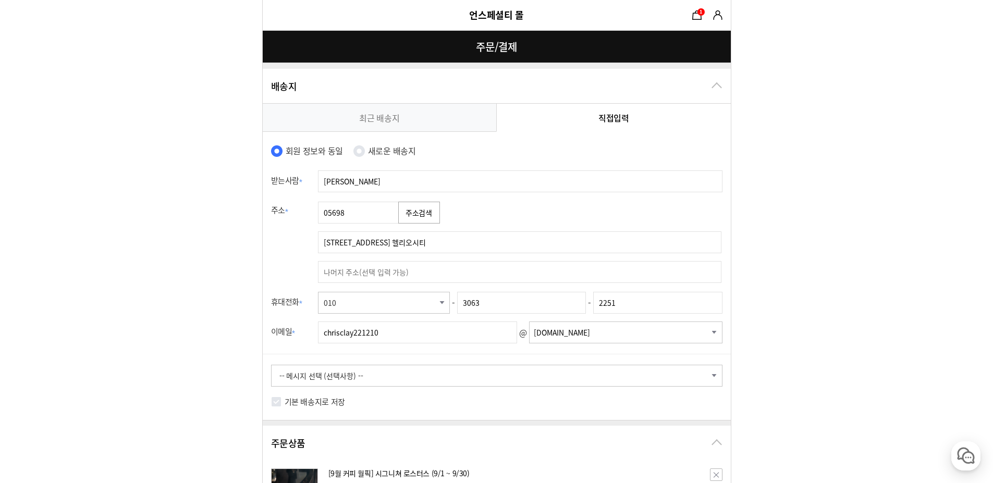
click at [430, 267] on input "text" at bounding box center [519, 272] width 403 height 22
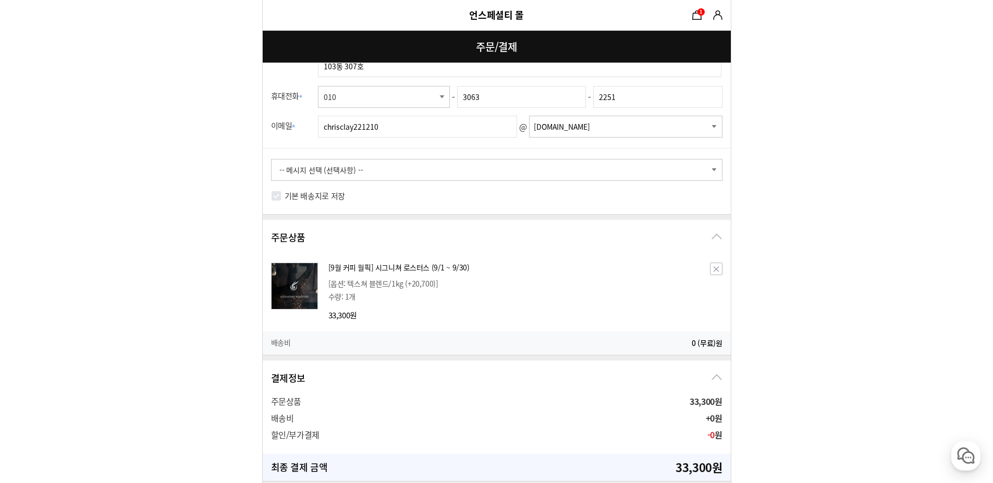
scroll to position [208, 0]
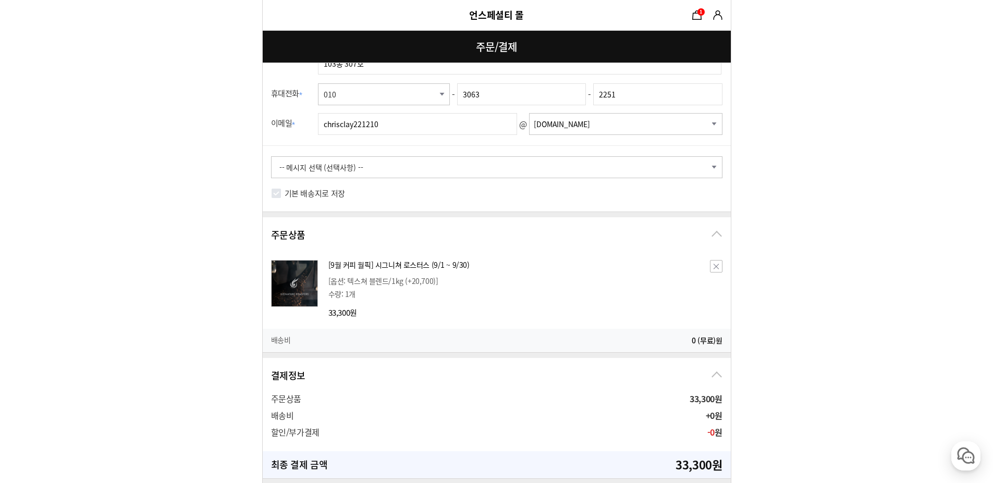
type input "103동 307호"
click at [292, 163] on select "-- 메시지 선택 (선택사항) -- 배송 전에 미리 연락바랍니다. 부재 시 경비실에 맡겨주세요. 부재 시 문 앞에 놓아주세요. 빠른 배송 부탁…" at bounding box center [496, 167] width 451 height 22
select select "oMessage-3"
click at [271, 156] on select "-- 메시지 선택 (선택사항) -- 배송 전에 미리 연락바랍니다. 부재 시 경비실에 맡겨주세요. 부재 시 문 앞에 놓아주세요. 빠른 배송 부탁…" at bounding box center [496, 167] width 451 height 22
click at [193, 241] on form "주문 정보 undefined(chrisclay221210@gmail.com) 상품 수령 스토어픽업을 사용할 수 없는 상품이 포함되어 있어 일반…" at bounding box center [496, 475] width 993 height 1367
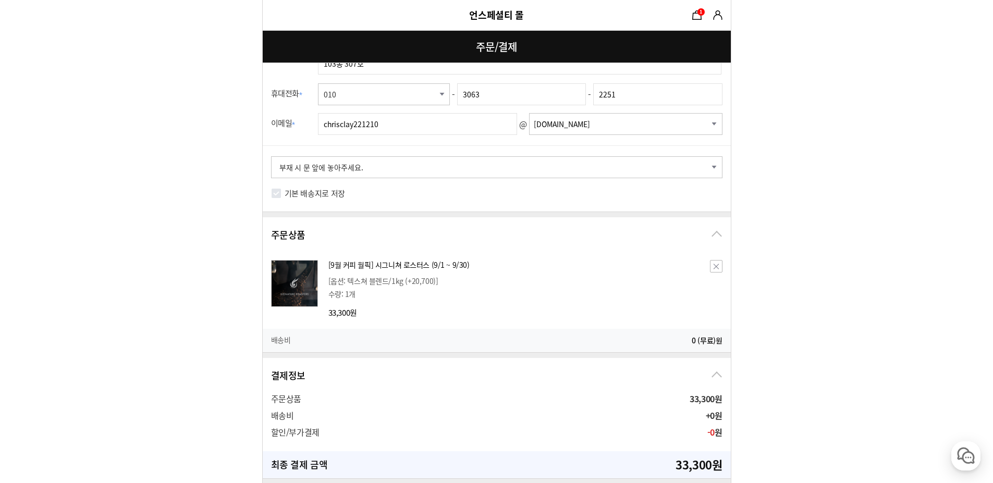
click at [275, 191] on input "기본 배송지로 저장" at bounding box center [276, 193] width 10 height 10
checkbox input "true"
click at [198, 193] on form "주문 정보 undefined(chrisclay221210@gmail.com) 상품 수령 스토어픽업을 사용할 수 없는 상품이 포함되어 있어 일반…" at bounding box center [496, 475] width 993 height 1367
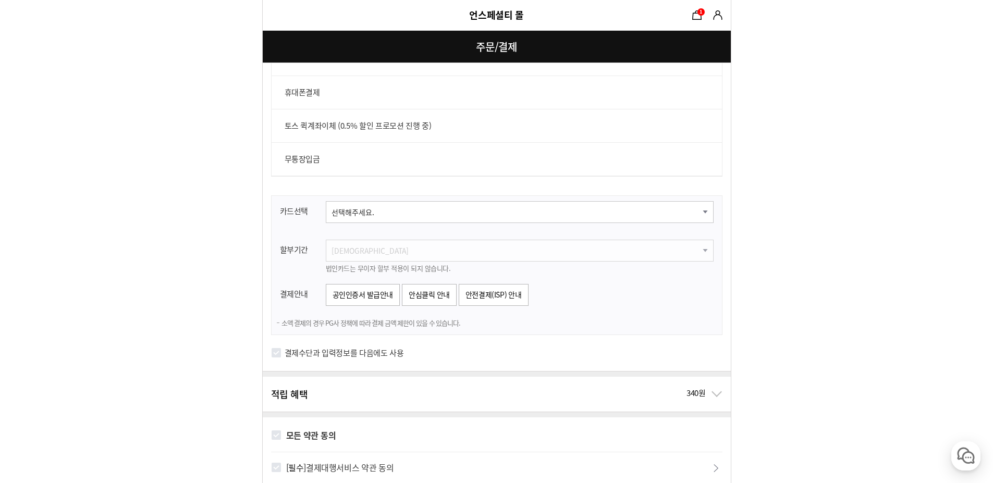
scroll to position [782, 0]
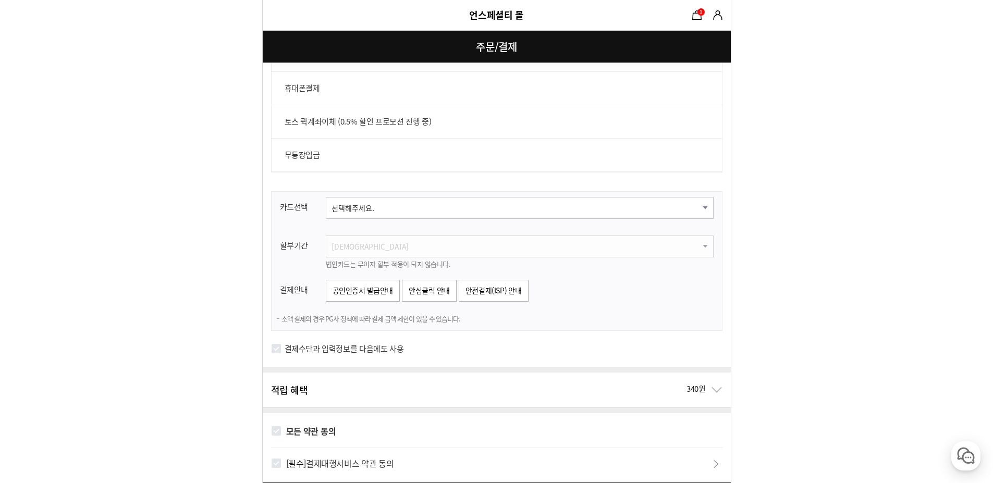
click at [346, 203] on select "선택해주세요. 신한카드 비씨카드 우리카드 KB국민카드 롯데카드 현대카드 삼성카드 NH카드 하나카드 씨티카드 카카오뱅크 광주카드 전북카드 수협카…" at bounding box center [520, 208] width 388 height 22
select select "card_05"
click at [326, 197] on select "선택해주세요. 신한카드 비씨카드 우리카드 KB국민카드 롯데카드 현대카드 삼성카드 NH카드 하나카드 씨티카드 카카오뱅크 광주카드 전북카드 수협카…" at bounding box center [520, 208] width 388 height 22
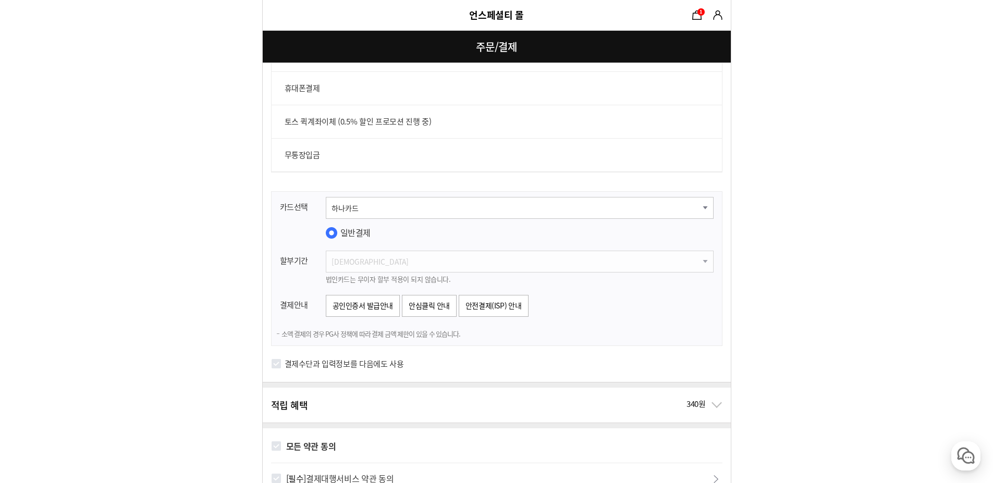
drag, startPoint x: 179, startPoint y: 350, endPoint x: 222, endPoint y: 333, distance: 46.5
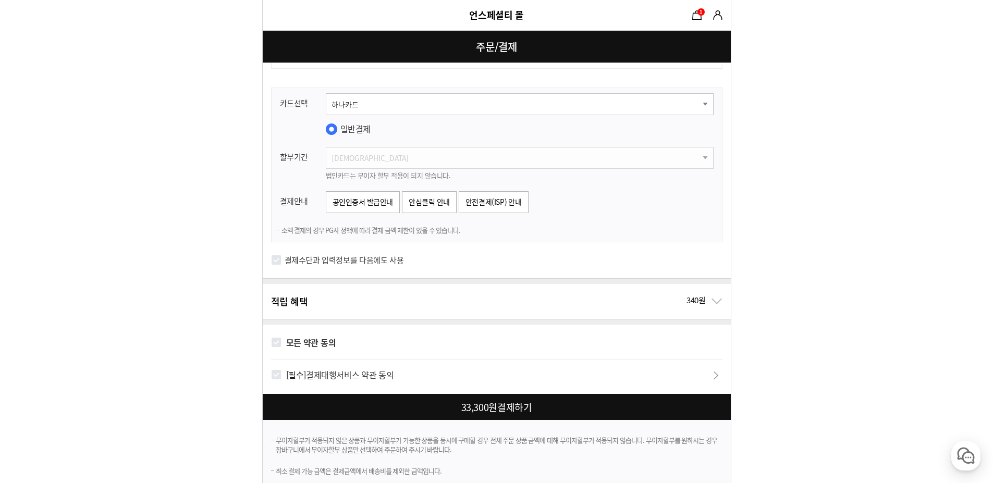
scroll to position [886, 0]
click at [283, 255] on div "결제수단과 입력정보를 다음에도 사용" at bounding box center [497, 265] width 468 height 26
click at [269, 261] on div "결제수단과 입력정보를 다음에도 사용" at bounding box center [497, 265] width 468 height 26
click at [274, 261] on input "결제수단과 입력정보를 다음에도 사용" at bounding box center [276, 259] width 10 height 10
checkbox input "true"
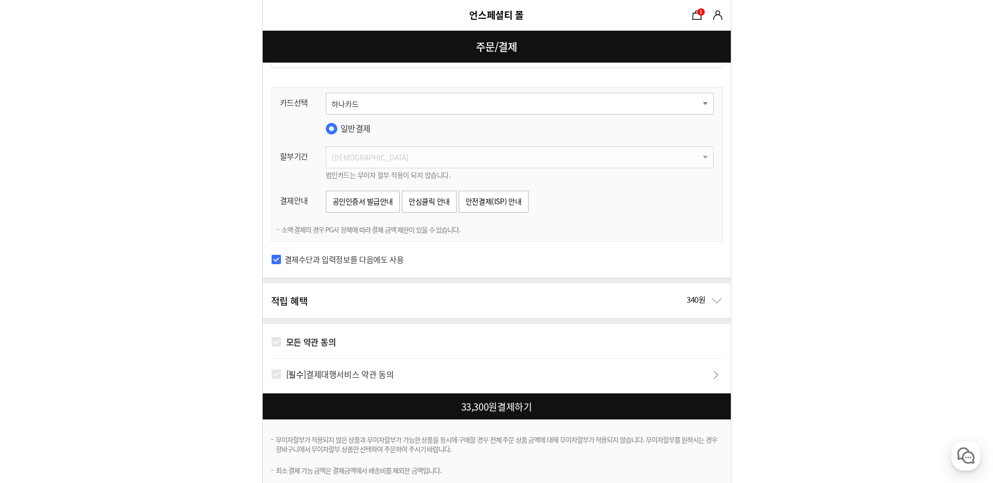
click at [277, 340] on input "모든 약관 동의" at bounding box center [276, 342] width 10 height 10
checkbox input "true"
click at [484, 411] on div at bounding box center [499, 406] width 472 height 26
checkbox input "true"
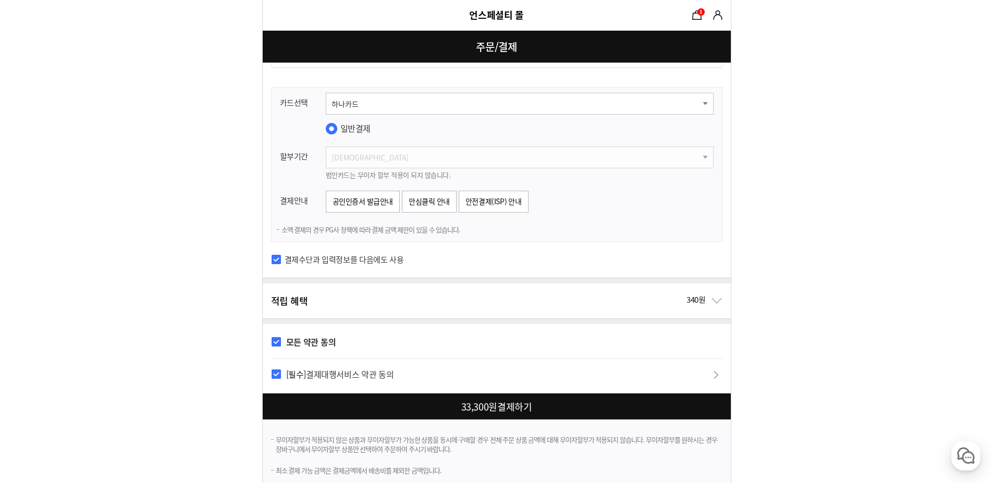
checkbox input "true"
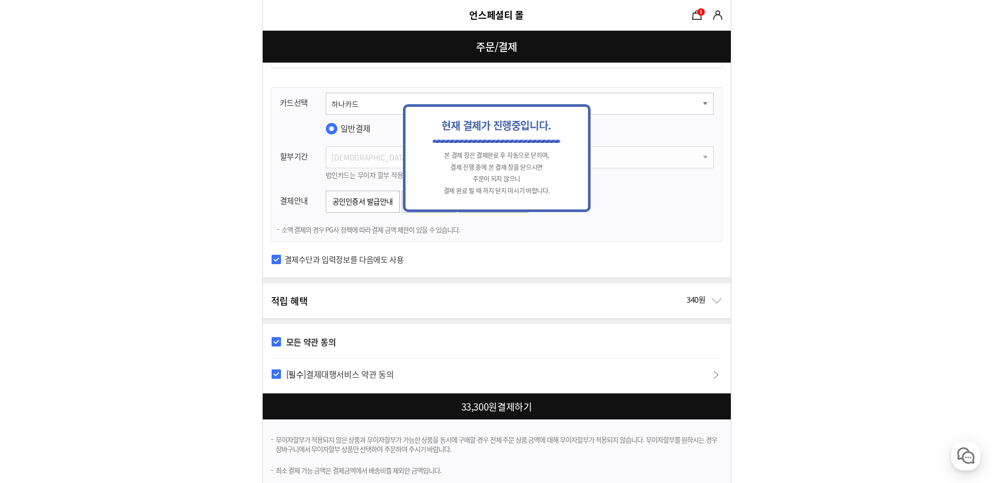
scroll to position [0, 0]
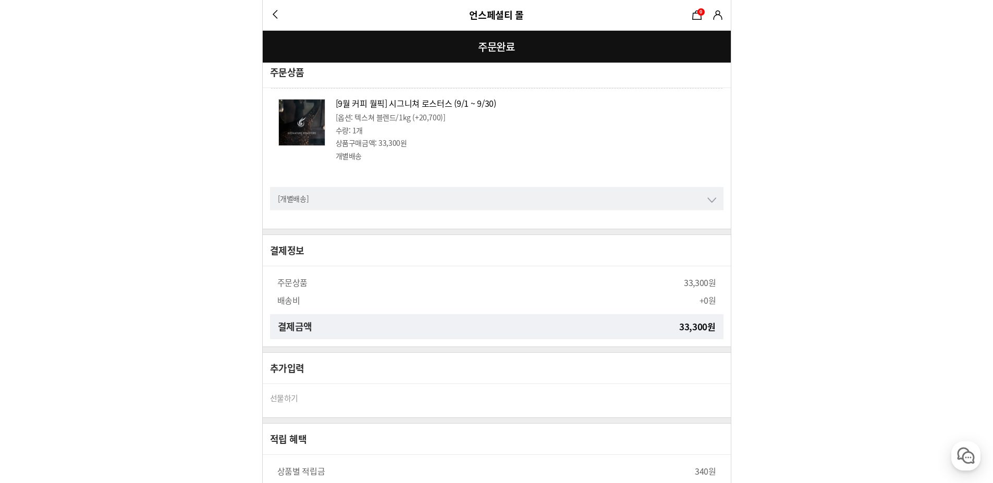
scroll to position [475, 0]
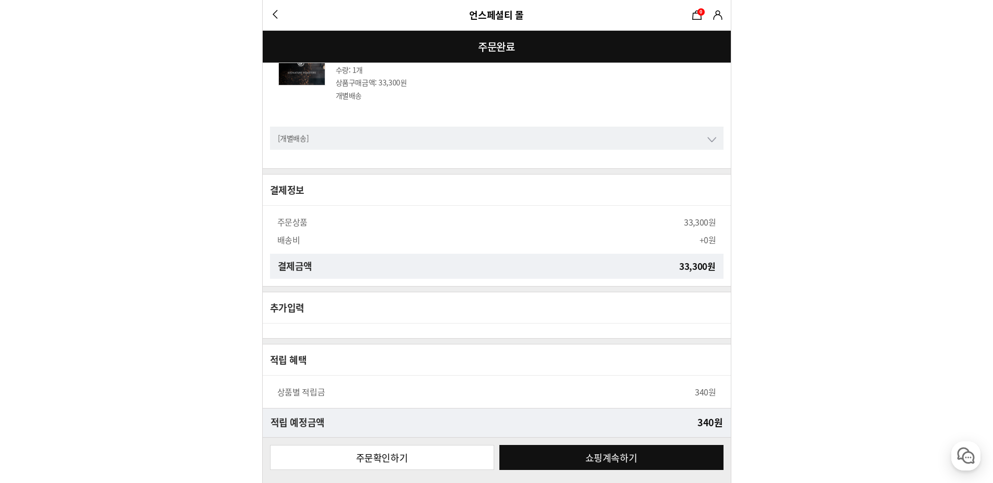
click at [436, 459] on link "주문확인하기" at bounding box center [382, 457] width 224 height 25
